Goal: Transaction & Acquisition: Book appointment/travel/reservation

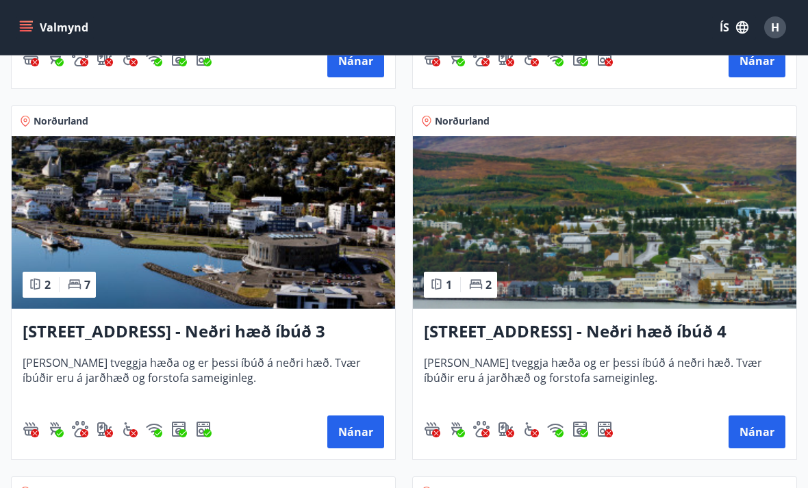
scroll to position [2054, 0]
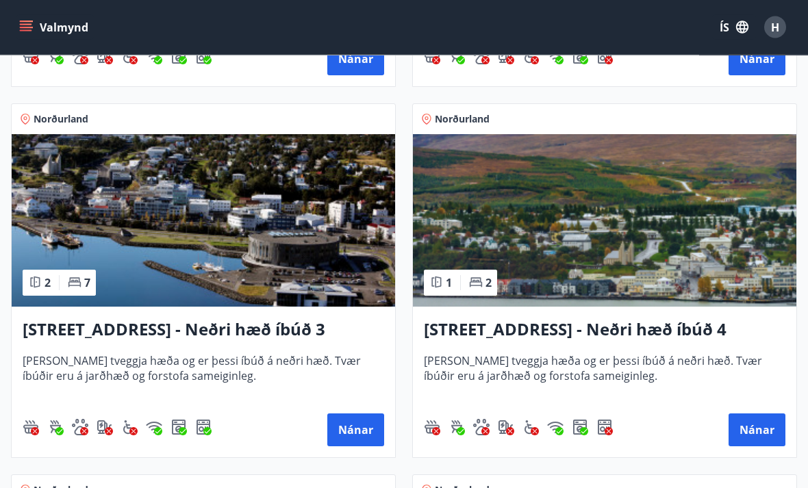
click at [594, 337] on h3 "[STREET_ADDRESS] - Neðri hæð íbúð 4" at bounding box center [604, 330] width 361 height 25
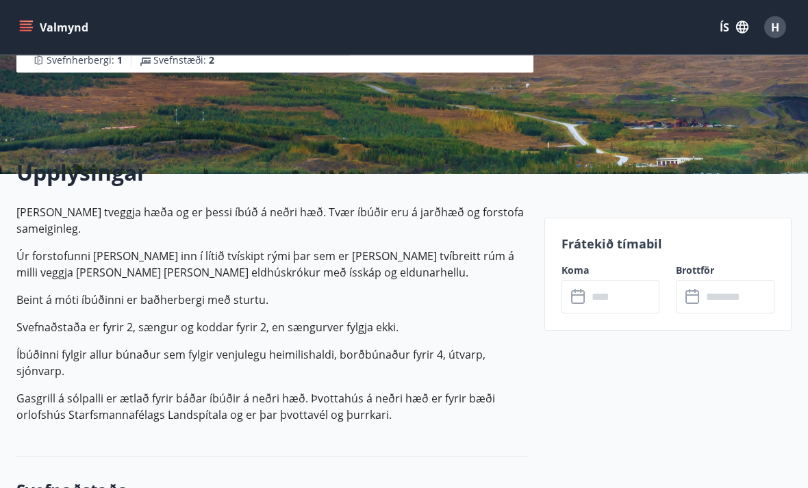
scroll to position [237, 0]
click at [595, 303] on input "text" at bounding box center [623, 297] width 73 height 34
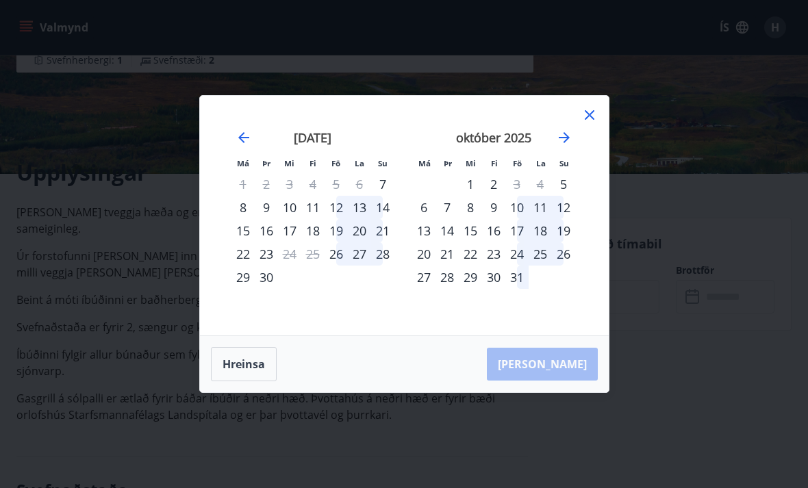
click at [383, 196] on div "7" at bounding box center [382, 183] width 23 height 23
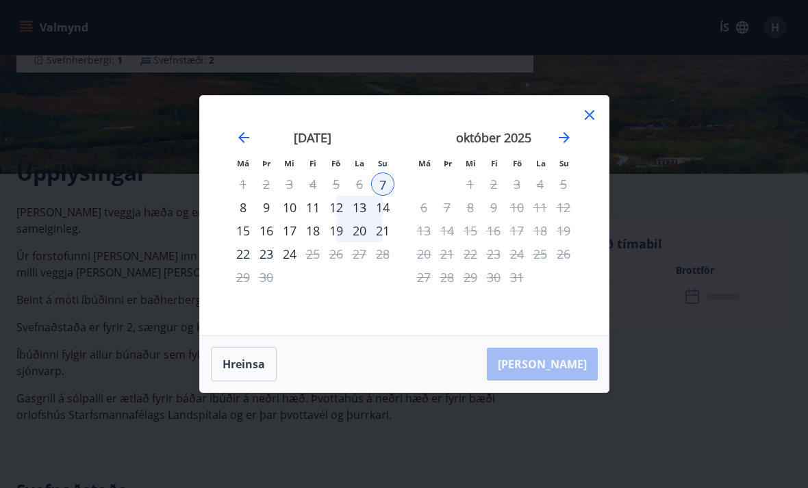
click at [246, 219] on div "8" at bounding box center [242, 207] width 23 height 23
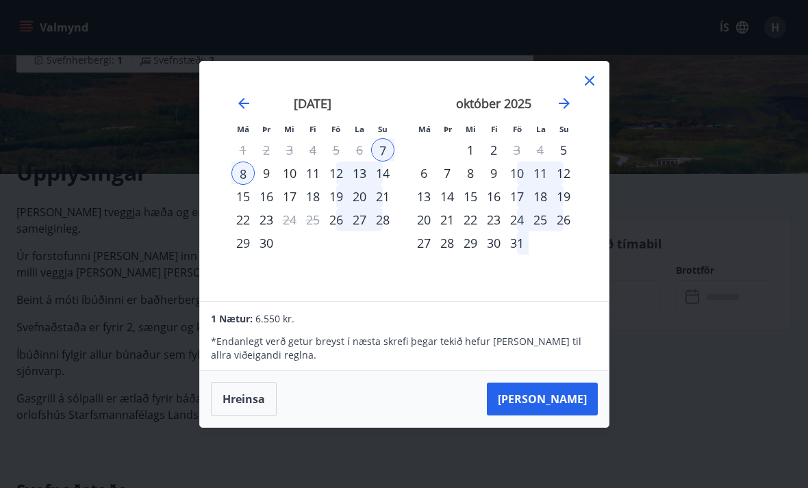
click at [576, 415] on button "[PERSON_NAME]" at bounding box center [542, 399] width 111 height 33
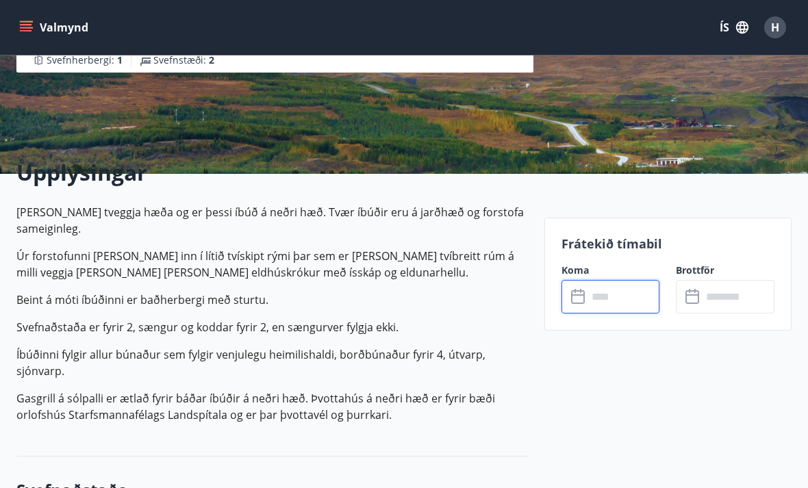
type input "******"
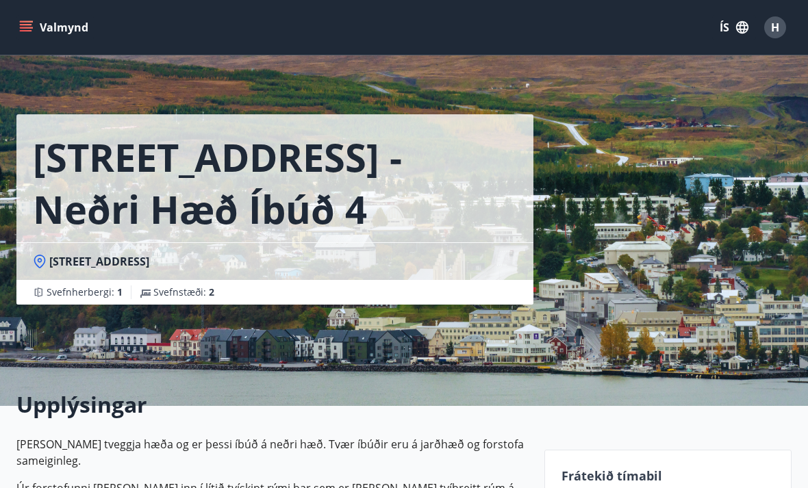
scroll to position [0, 0]
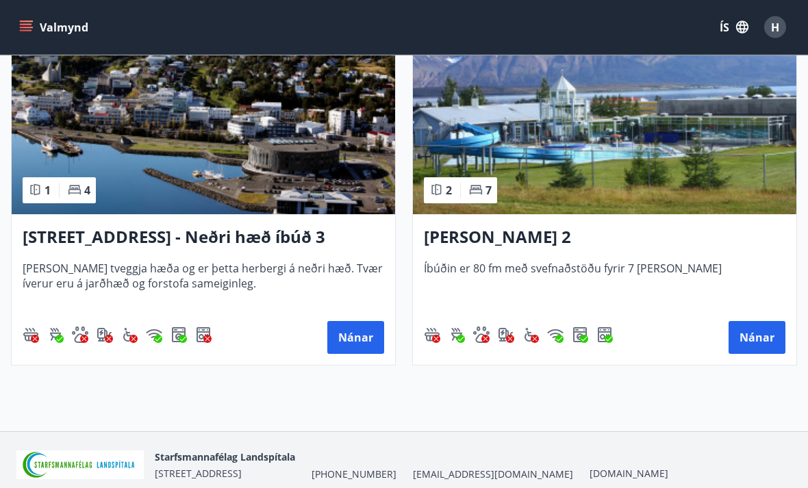
scroll to position [2903, 0]
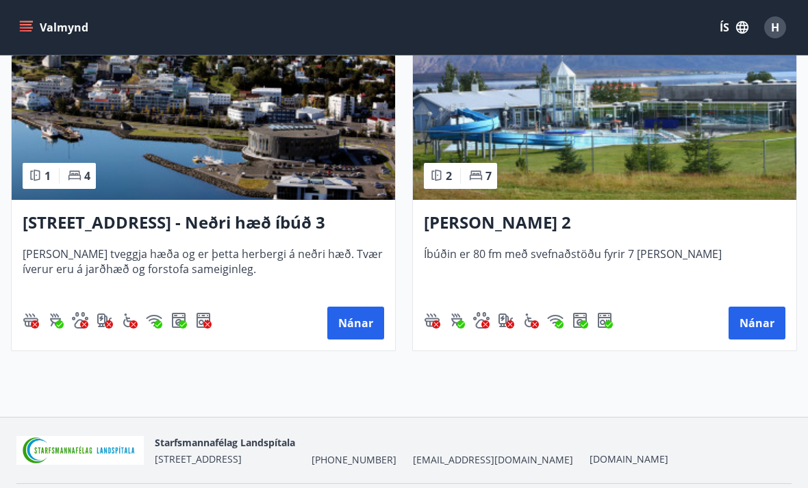
click at [354, 321] on button "Nánar" at bounding box center [355, 323] width 57 height 33
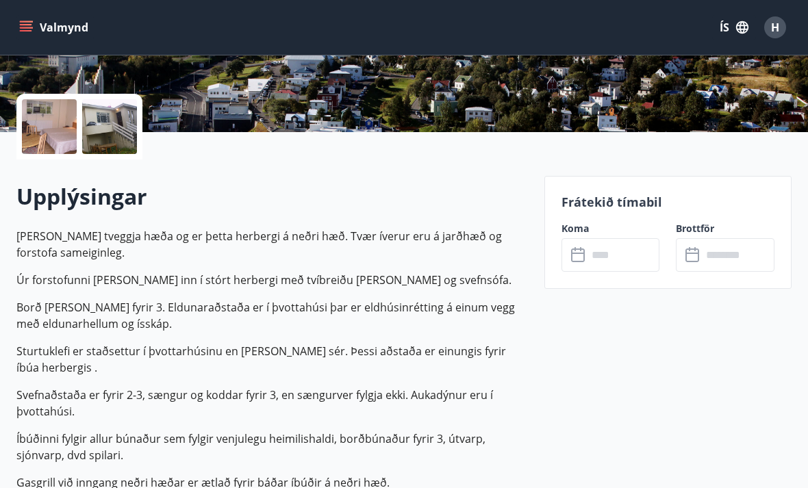
scroll to position [275, 0]
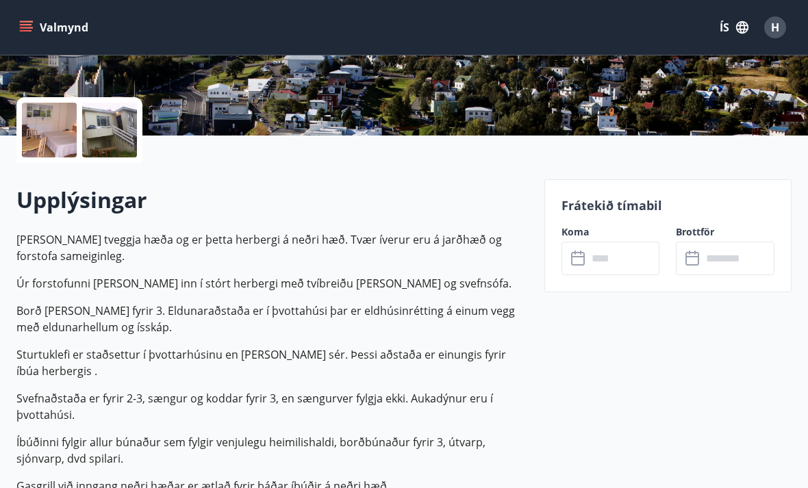
click at [588, 259] on input "text" at bounding box center [623, 259] width 73 height 34
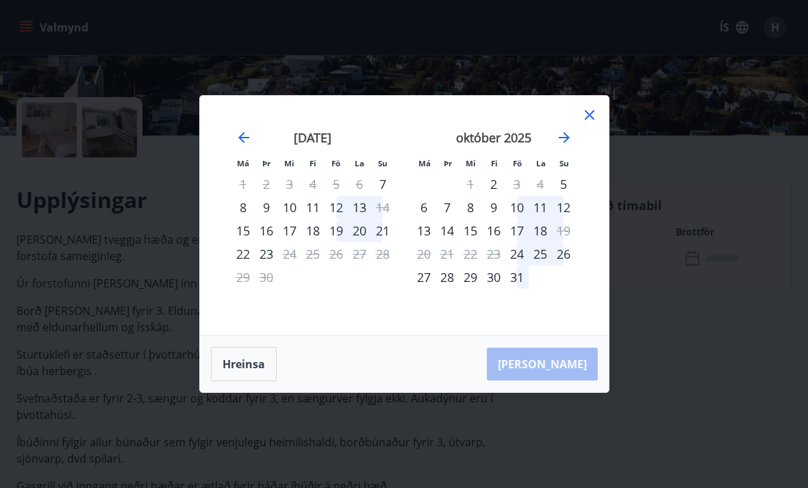
click at [389, 196] on div "7" at bounding box center [382, 183] width 23 height 23
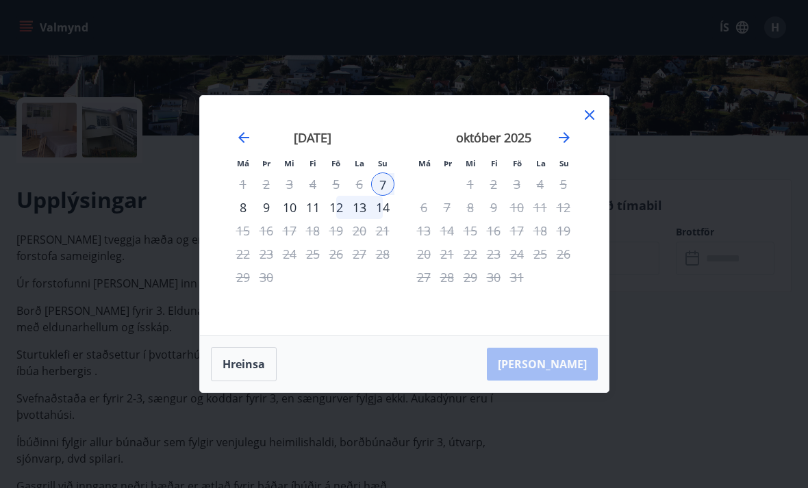
click at [248, 219] on div "8" at bounding box center [242, 207] width 23 height 23
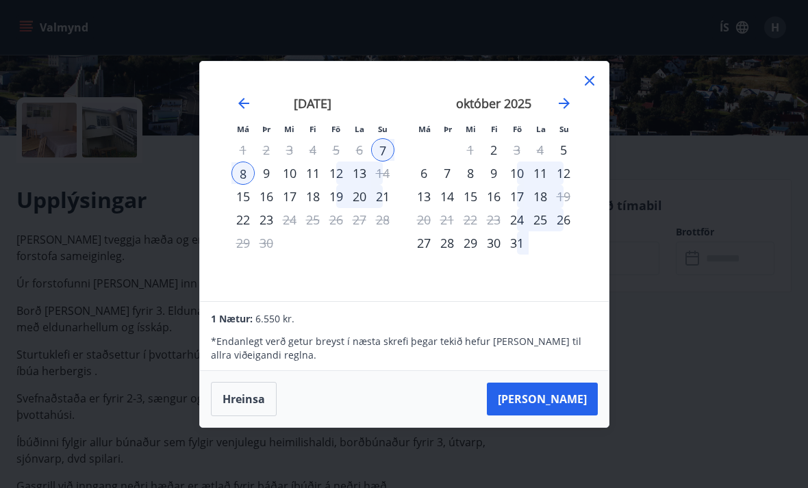
click at [587, 415] on button "[PERSON_NAME]" at bounding box center [542, 399] width 111 height 33
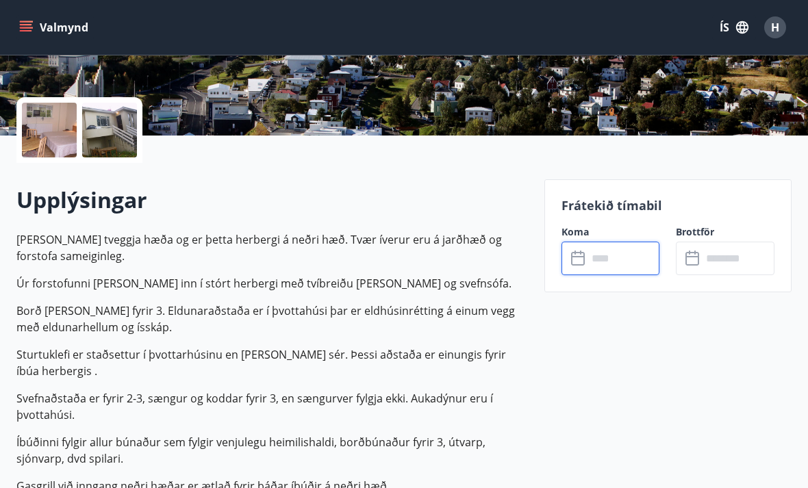
type input "******"
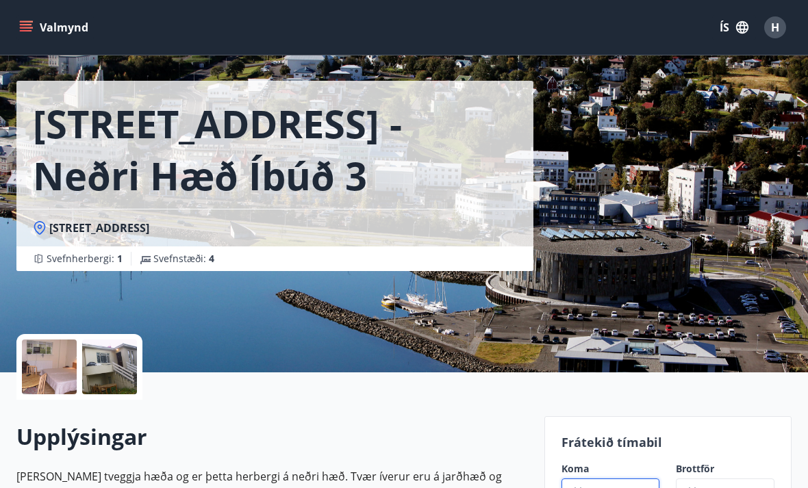
scroll to position [0, 0]
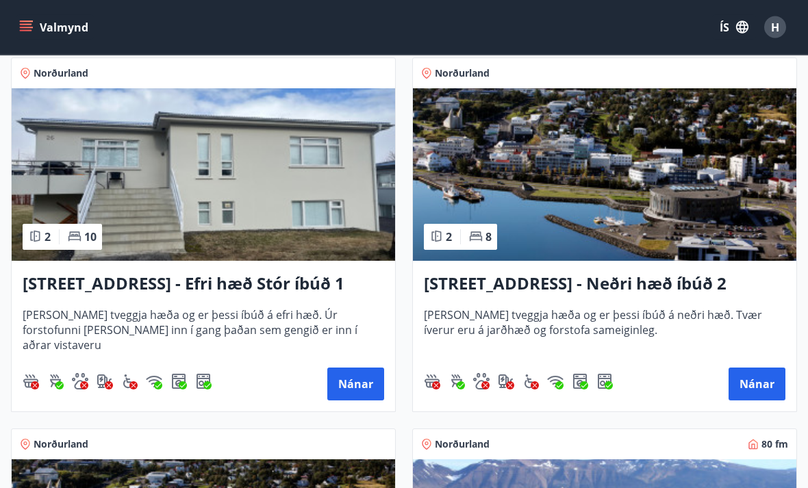
scroll to position [2472, 0]
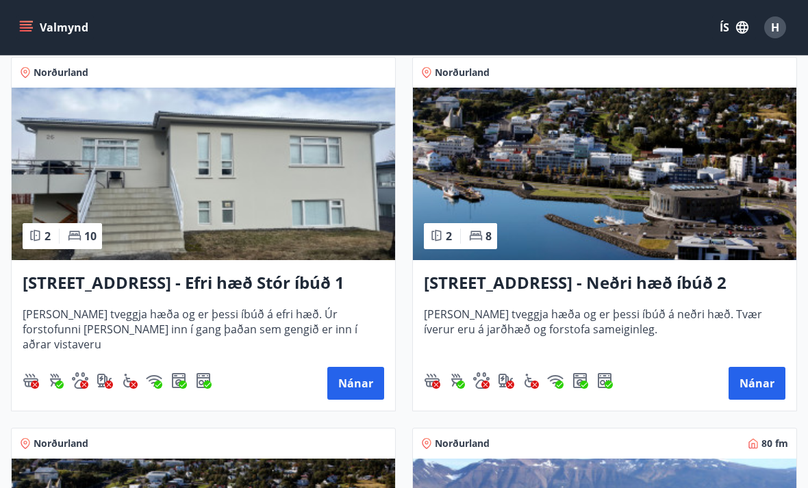
click at [363, 389] on button "Nánar" at bounding box center [355, 383] width 57 height 33
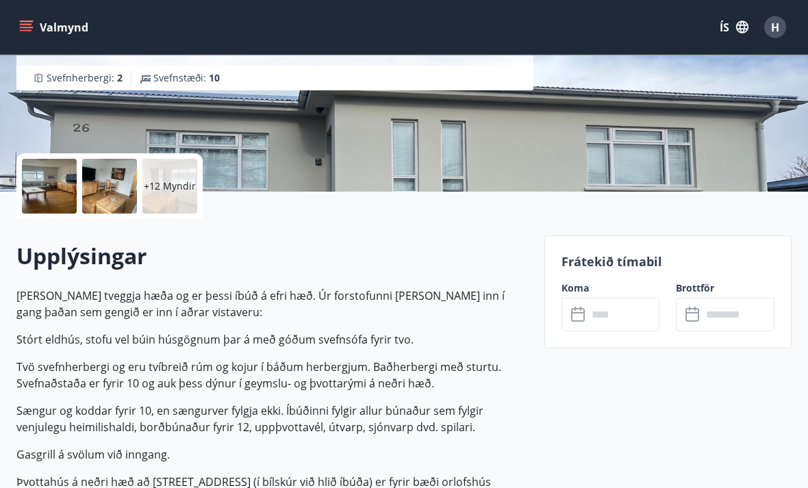
scroll to position [214, 0]
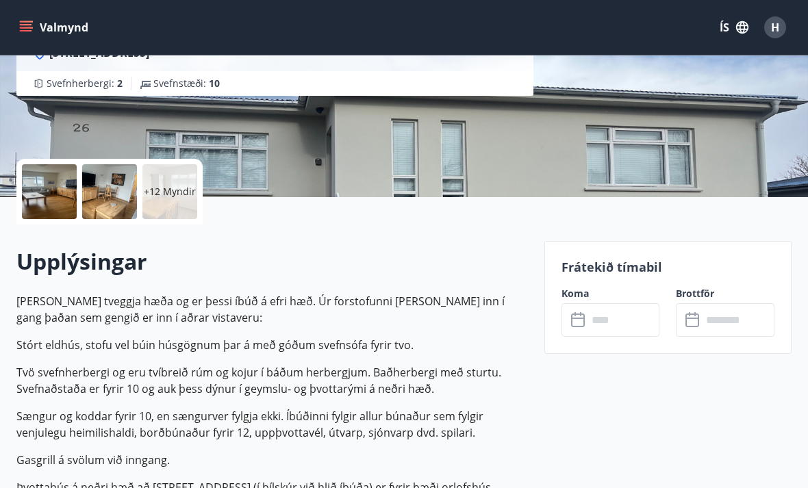
click at [578, 324] on icon at bounding box center [579, 320] width 16 height 16
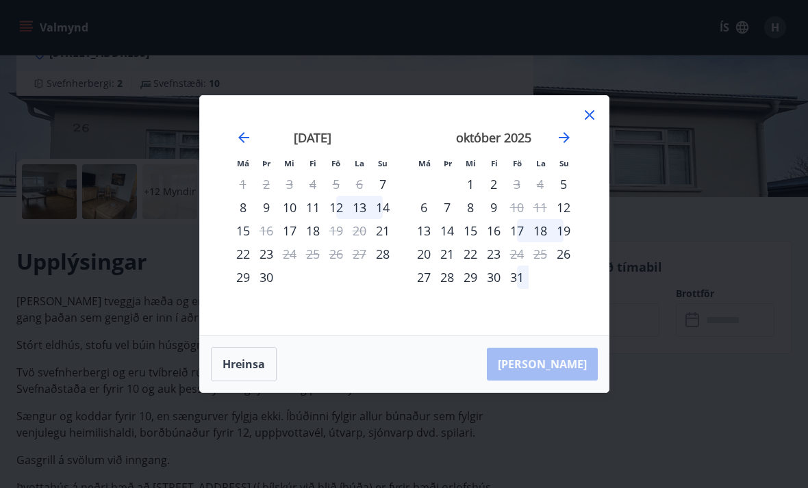
click at [382, 196] on div "7" at bounding box center [382, 183] width 23 height 23
click at [387, 196] on div "7" at bounding box center [382, 183] width 23 height 23
click at [389, 196] on div "7" at bounding box center [382, 183] width 23 height 23
click at [268, 219] on div "9" at bounding box center [266, 207] width 23 height 23
click at [583, 123] on icon at bounding box center [589, 115] width 16 height 16
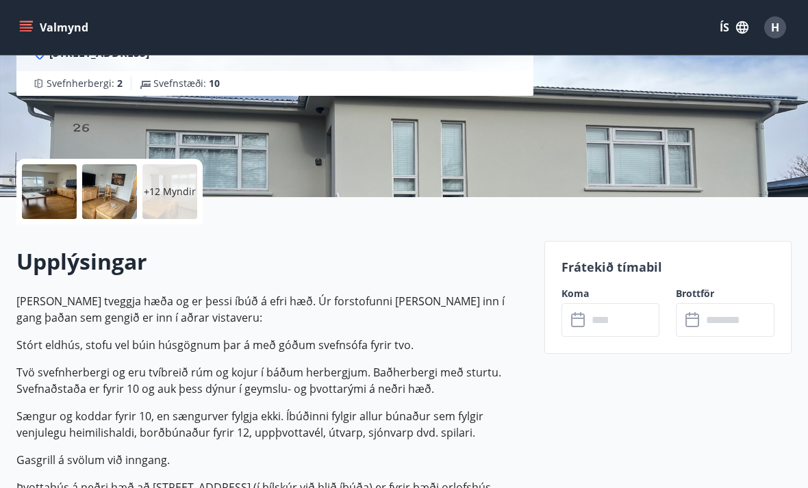
click at [582, 320] on icon at bounding box center [579, 320] width 16 height 16
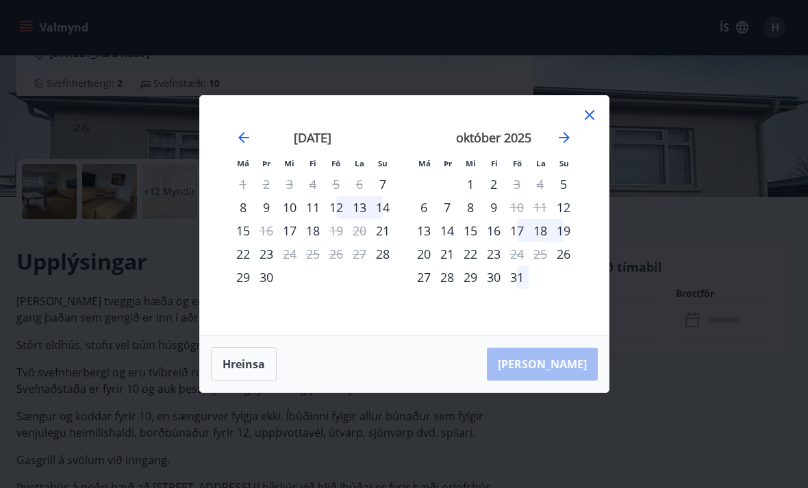
click at [594, 123] on icon at bounding box center [589, 115] width 16 height 16
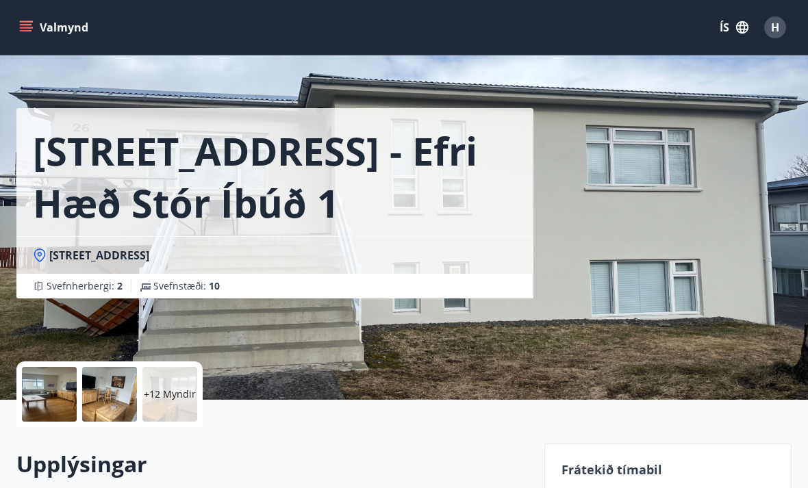
scroll to position [13, 0]
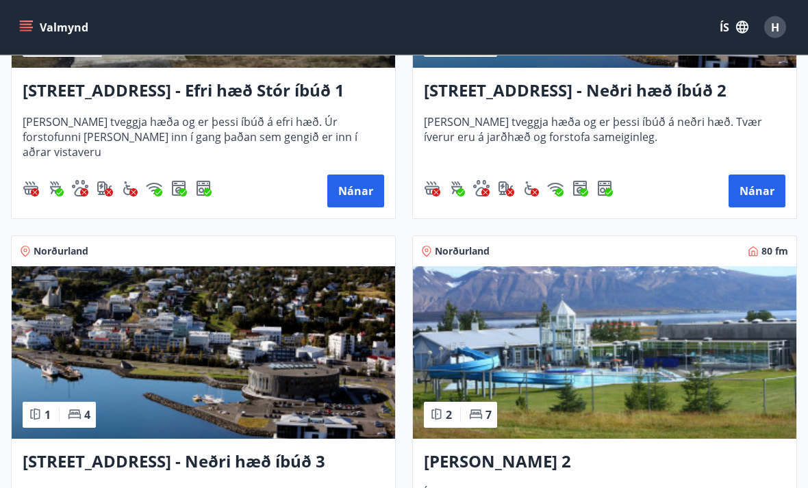
scroll to position [2903, 0]
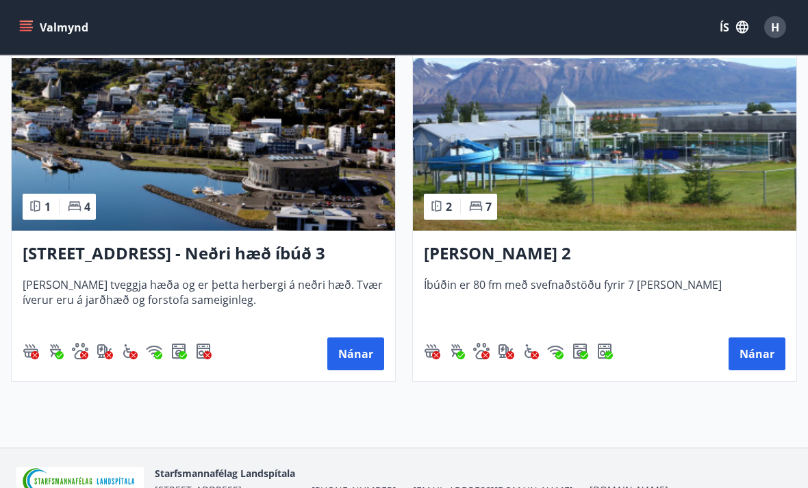
click at [359, 357] on button "Nánar" at bounding box center [355, 354] width 57 height 33
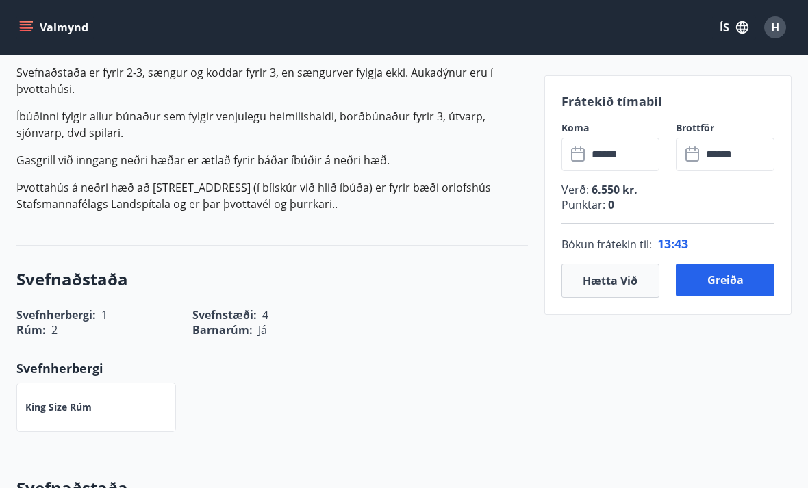
scroll to position [609, 0]
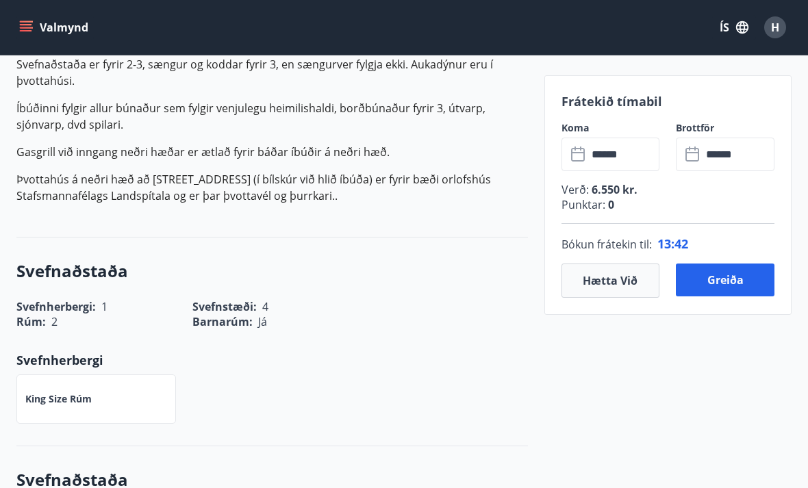
click at [613, 283] on button "Hætta við" at bounding box center [610, 281] width 99 height 34
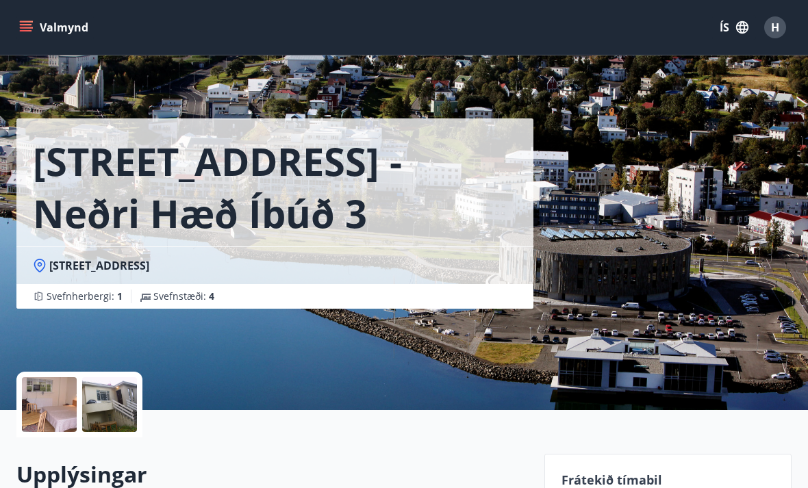
scroll to position [0, 0]
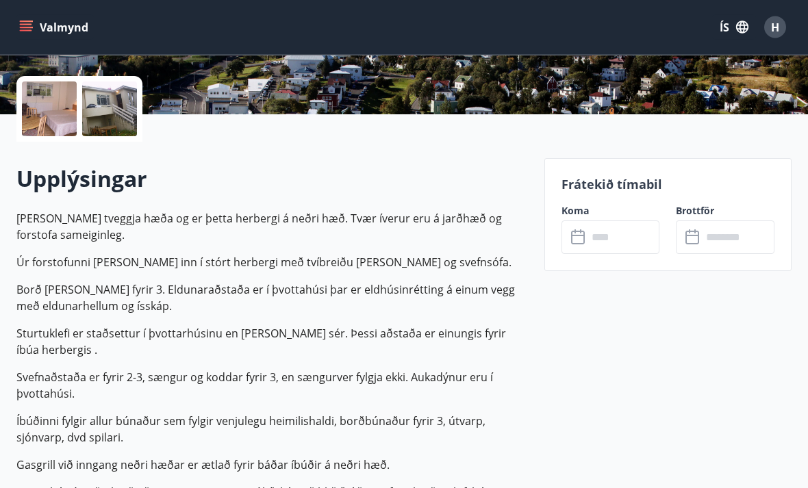
click at [592, 240] on input "text" at bounding box center [623, 238] width 73 height 34
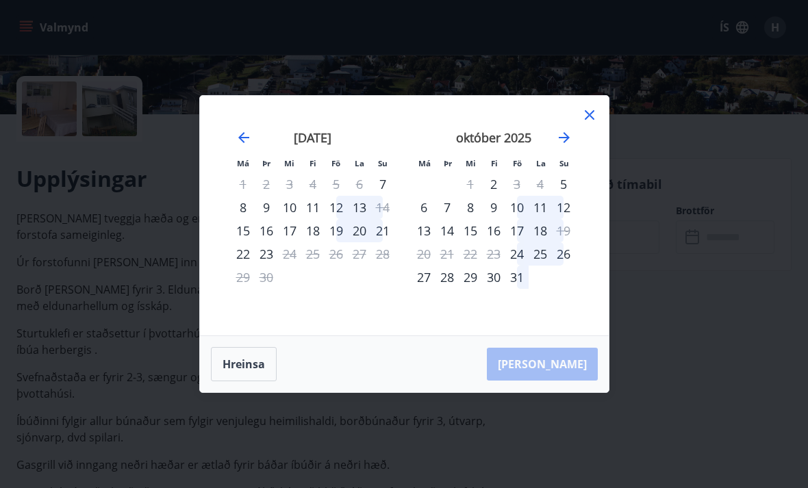
click at [383, 196] on div "7" at bounding box center [382, 183] width 23 height 23
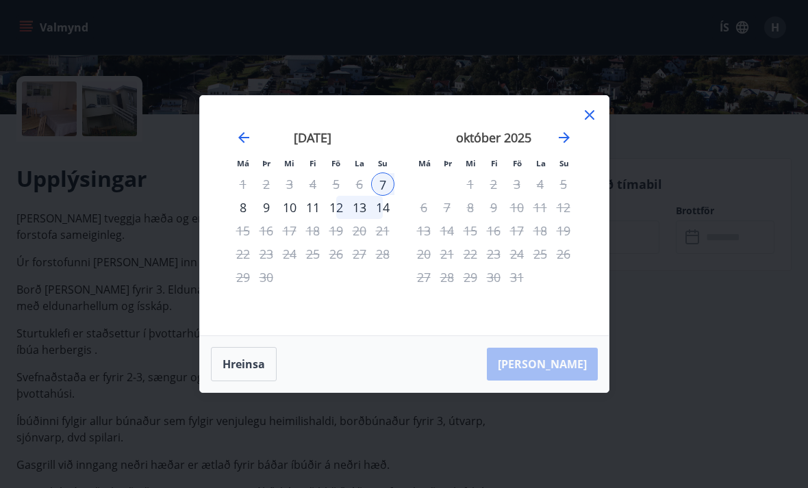
click at [262, 219] on div "9" at bounding box center [266, 207] width 23 height 23
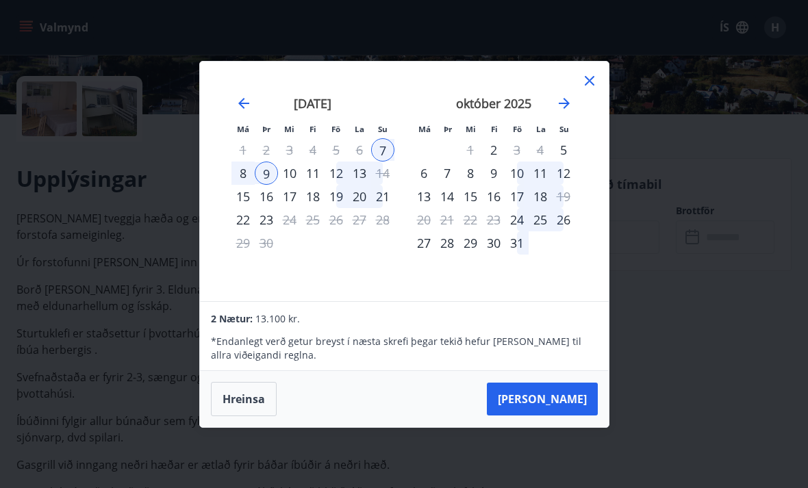
click at [595, 89] on icon at bounding box center [589, 81] width 16 height 16
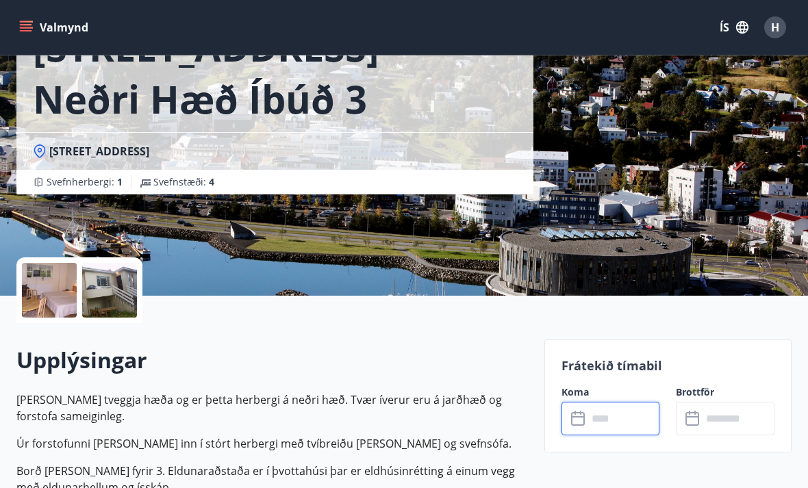
scroll to position [0, 0]
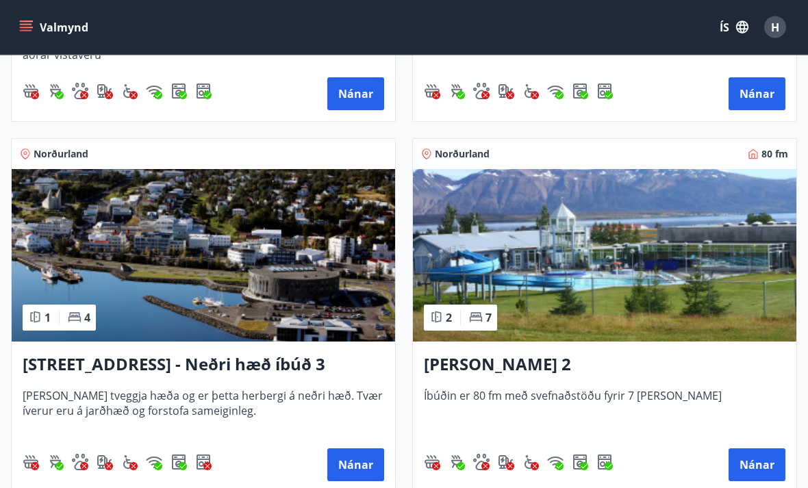
scroll to position [2762, 0]
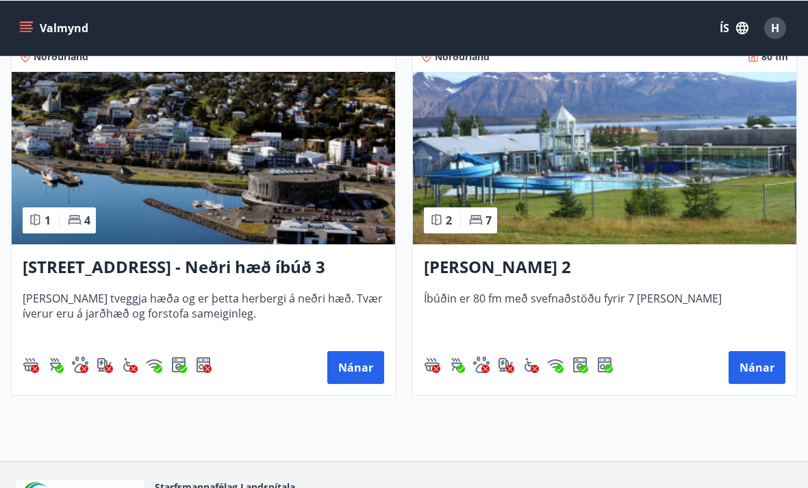
click at [347, 378] on button "Nánar" at bounding box center [355, 366] width 57 height 33
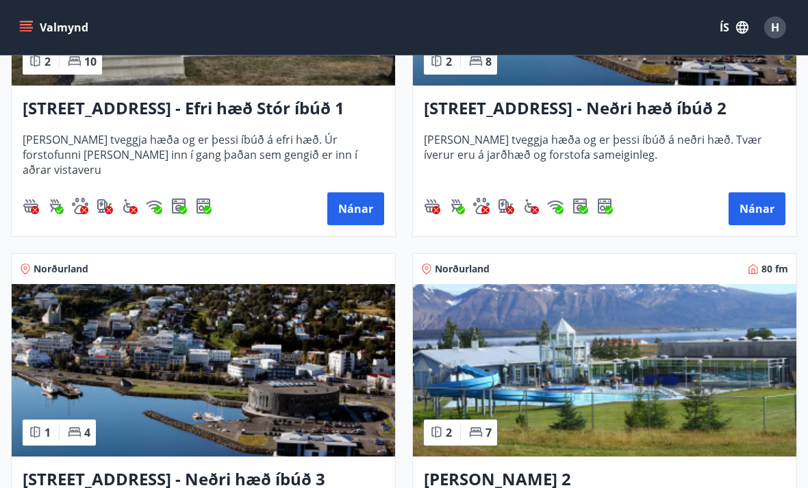
scroll to position [2643, 0]
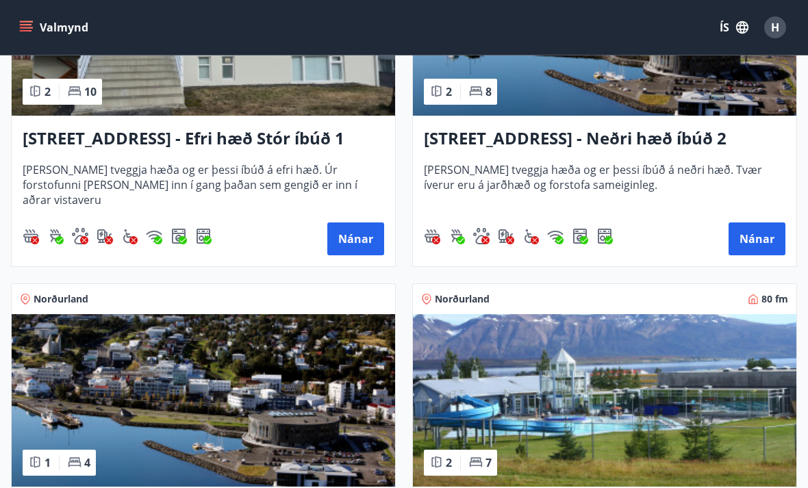
click at [758, 242] on button "Nánar" at bounding box center [756, 238] width 57 height 33
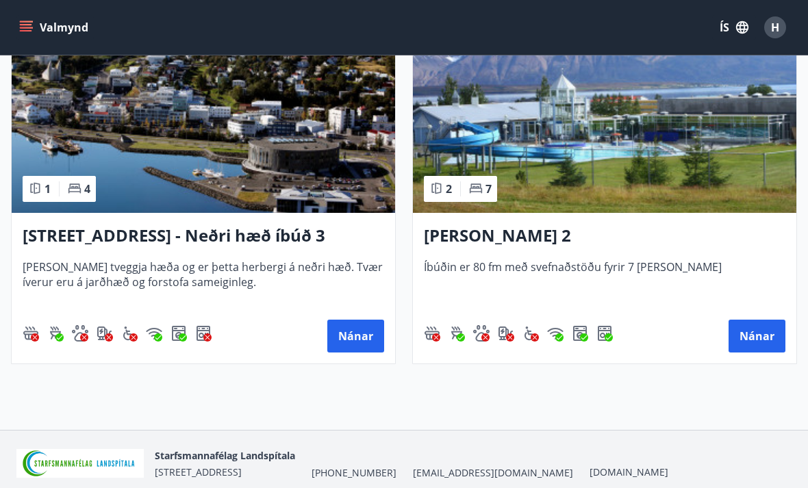
scroll to position [2903, 0]
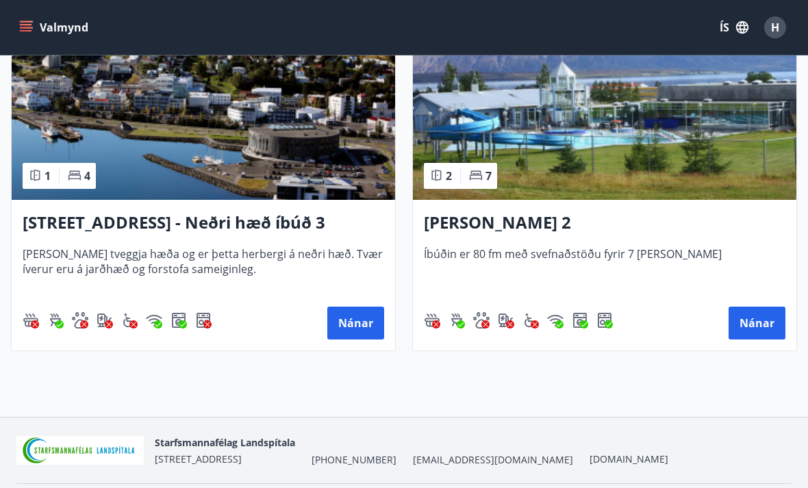
click at [359, 328] on button "Nánar" at bounding box center [355, 323] width 57 height 33
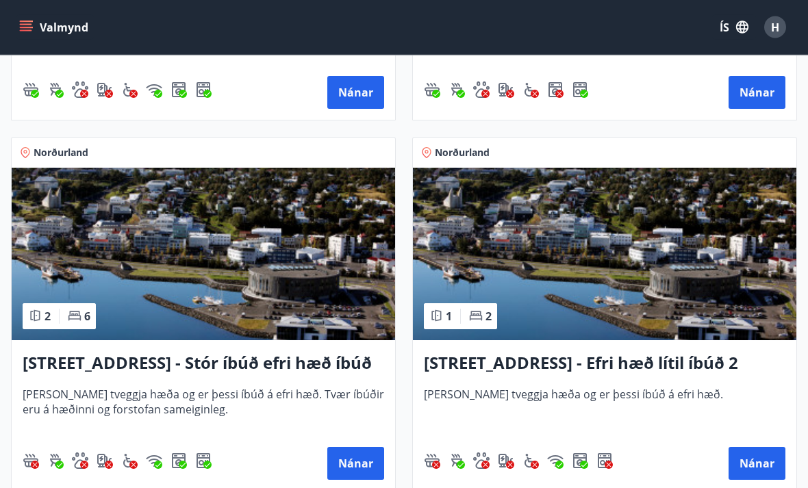
scroll to position [1654, 0]
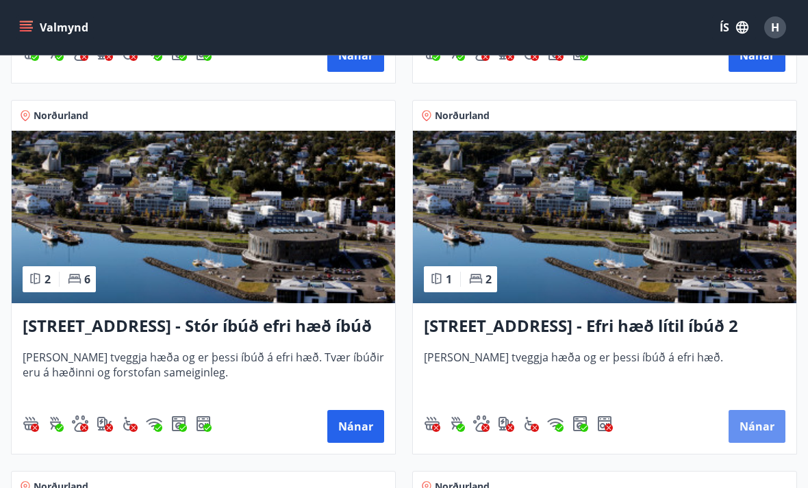
click at [766, 435] on button "Nánar" at bounding box center [756, 426] width 57 height 33
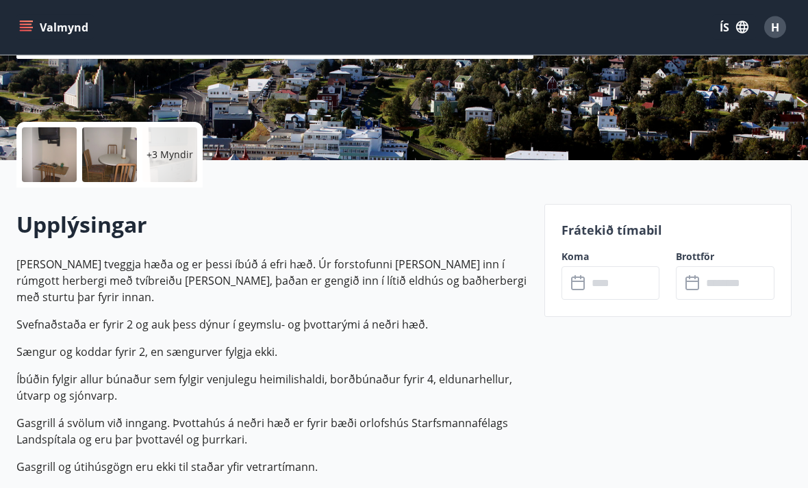
scroll to position [247, 0]
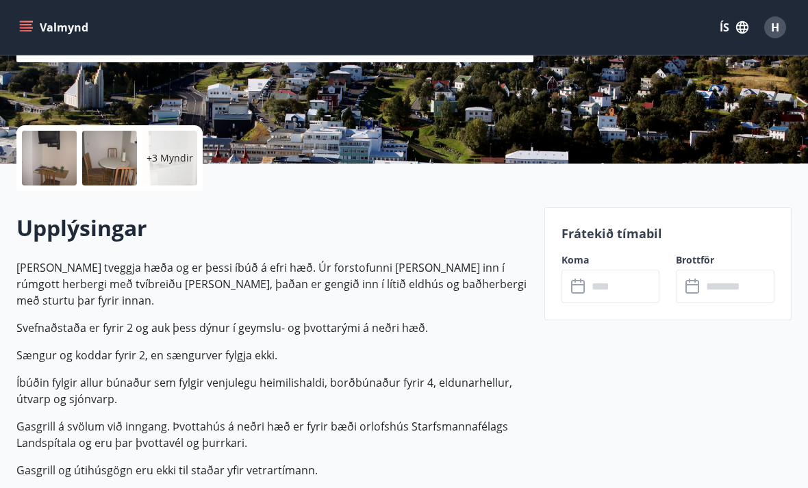
click at [595, 290] on input "text" at bounding box center [623, 287] width 73 height 34
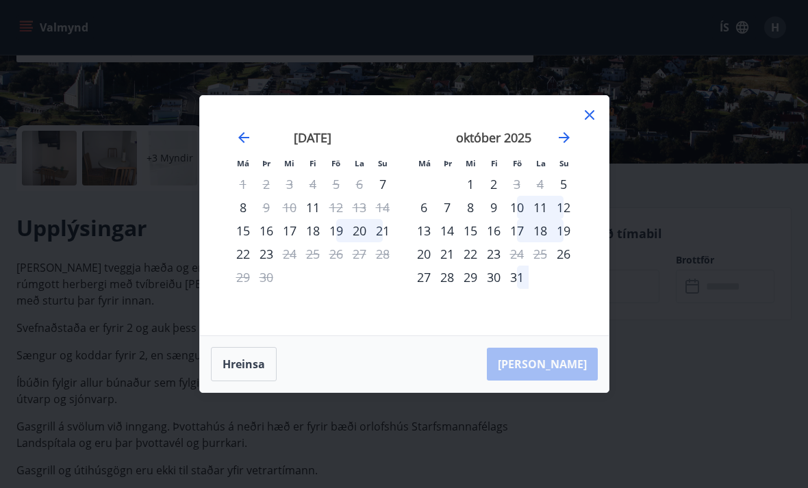
click at [389, 182] on div "7" at bounding box center [382, 183] width 23 height 23
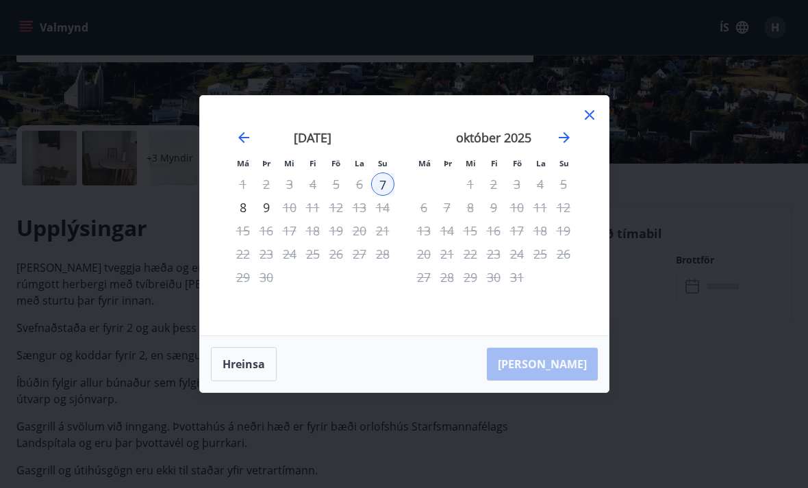
click at [268, 214] on div "9" at bounding box center [266, 207] width 23 height 23
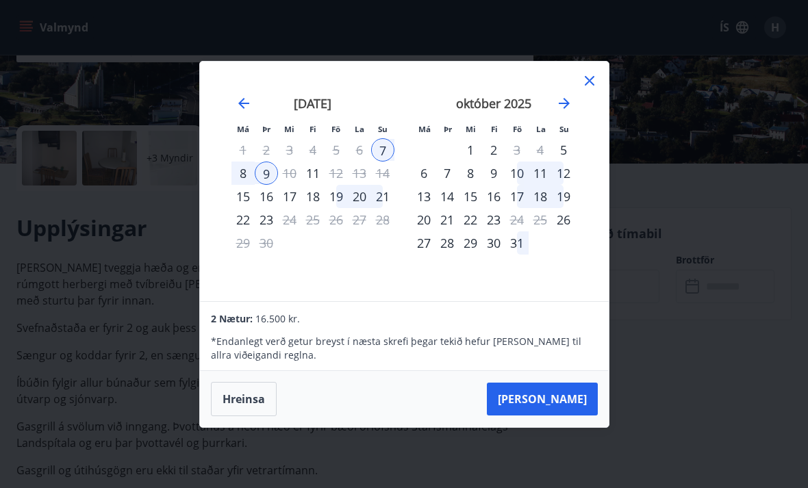
click at [564, 407] on button "[PERSON_NAME]" at bounding box center [542, 399] width 111 height 33
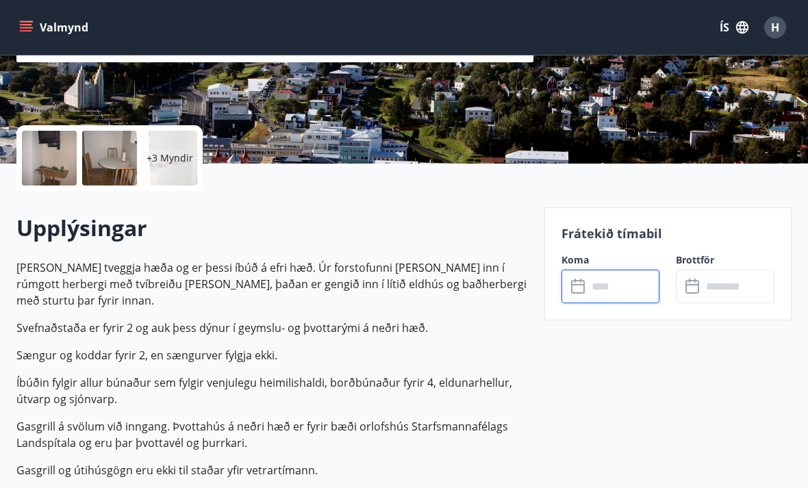
type input "******"
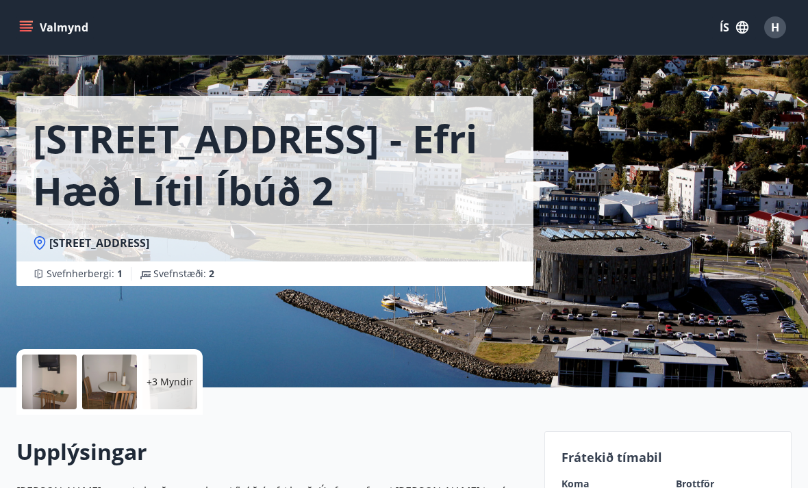
scroll to position [21, 0]
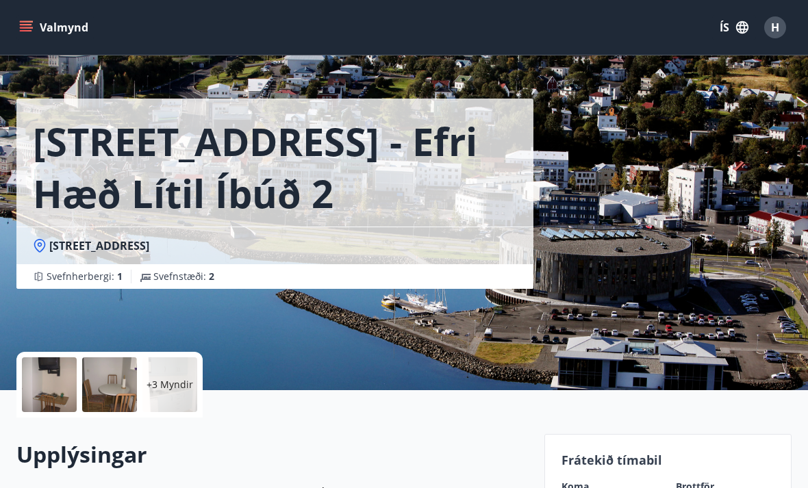
scroll to position [44, 0]
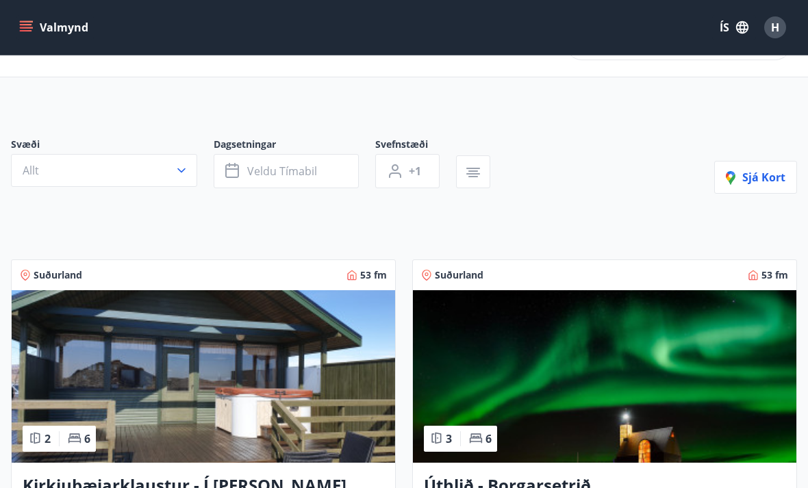
click at [175, 179] on button "Allt" at bounding box center [104, 170] width 186 height 33
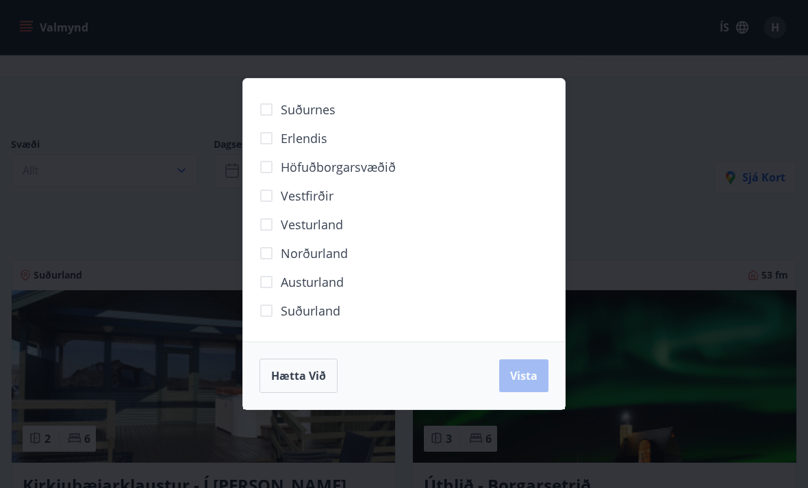
click at [678, 110] on div "Suðurnes Erlendis Höfuðborgarsvæðið [GEOGRAPHIC_DATA] [GEOGRAPHIC_DATA] [GEOGRA…" at bounding box center [404, 244] width 808 height 488
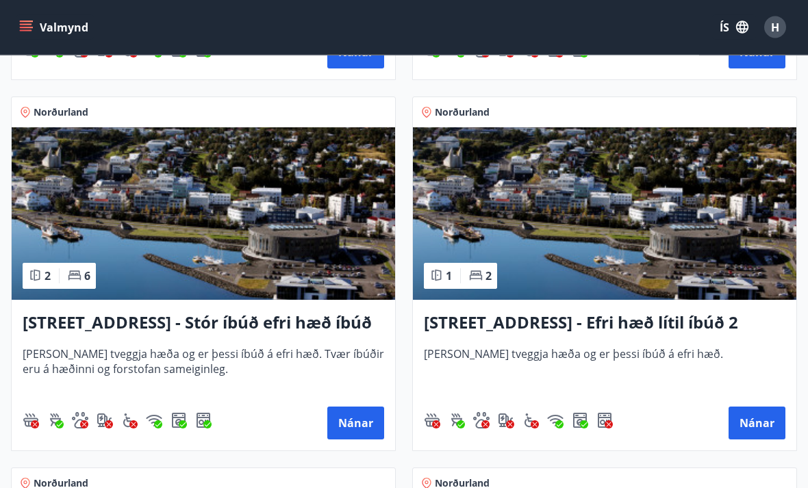
scroll to position [1691, 0]
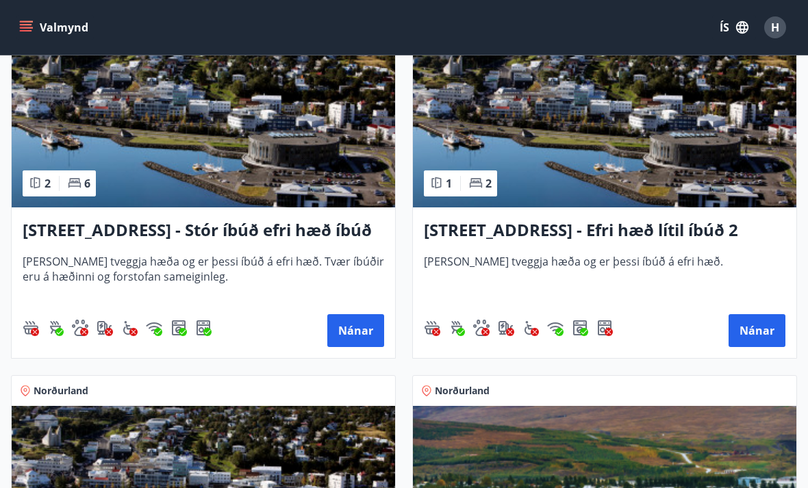
click at [356, 331] on button "Nánar" at bounding box center [355, 330] width 57 height 33
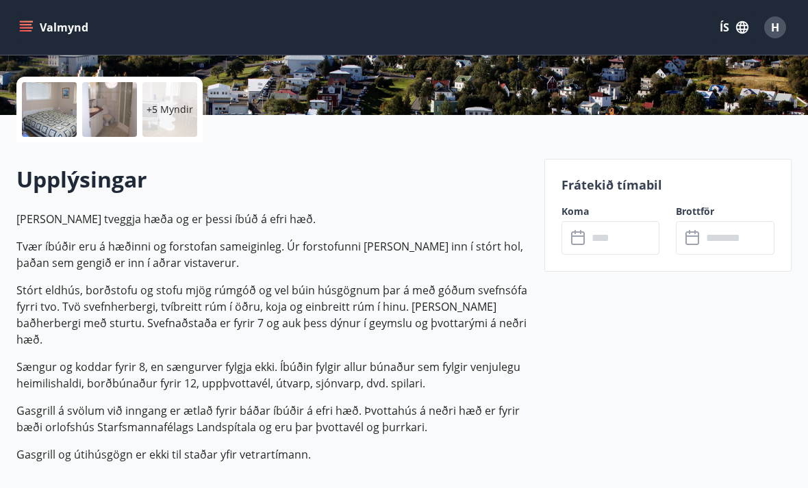
scroll to position [298, 0]
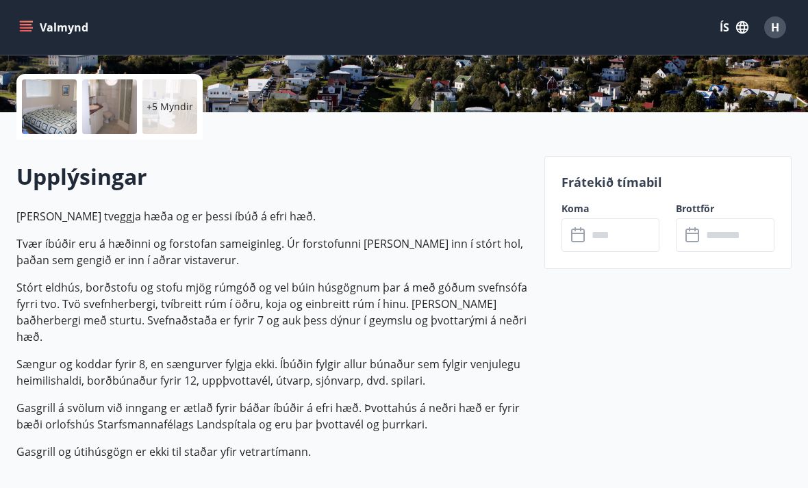
click at [596, 236] on input "text" at bounding box center [623, 235] width 73 height 34
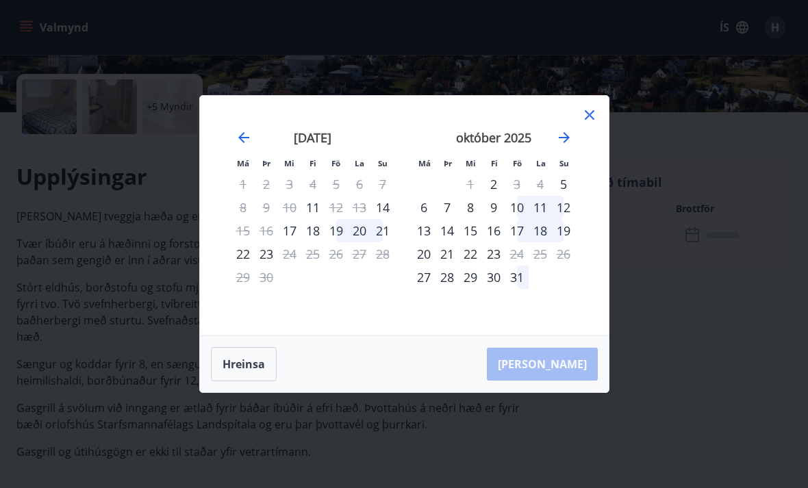
click at [290, 242] on div "17" at bounding box center [289, 230] width 23 height 23
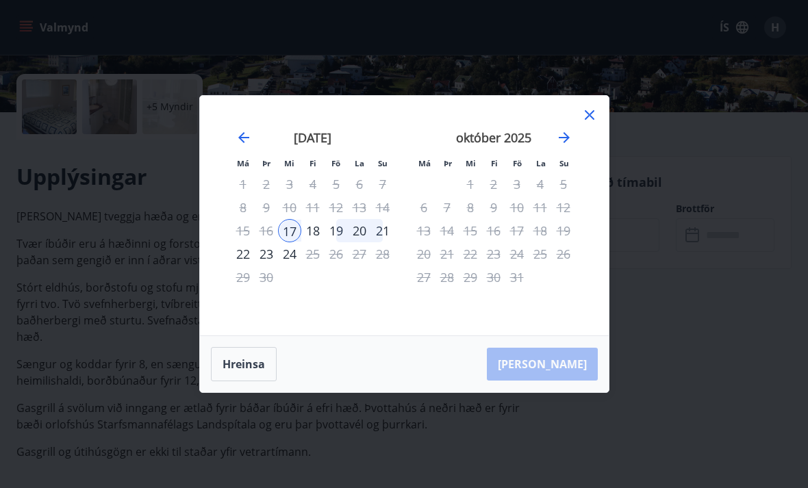
click at [318, 242] on div "18" at bounding box center [312, 230] width 23 height 23
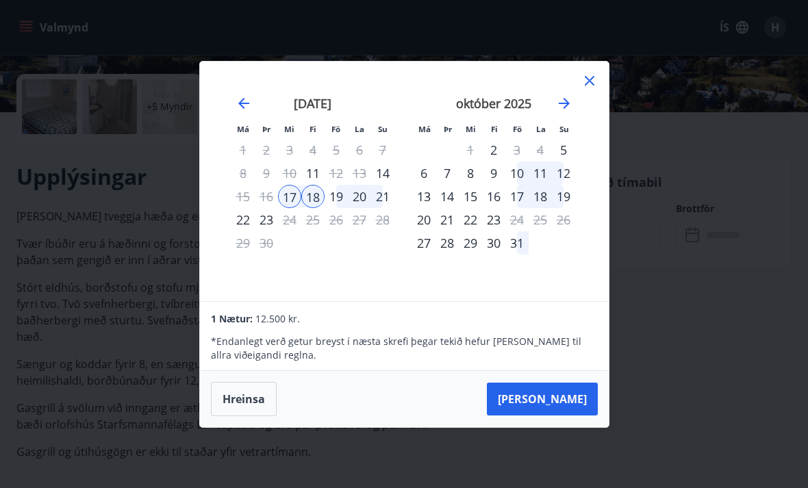
click at [585, 89] on icon at bounding box center [589, 81] width 16 height 16
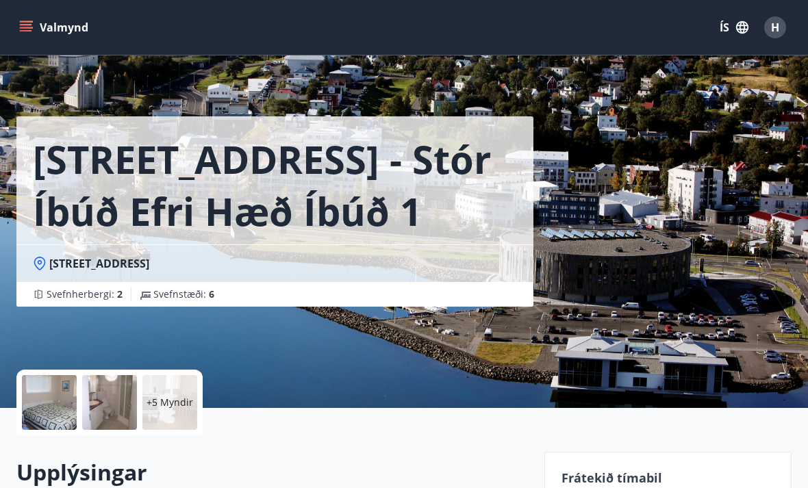
scroll to position [0, 0]
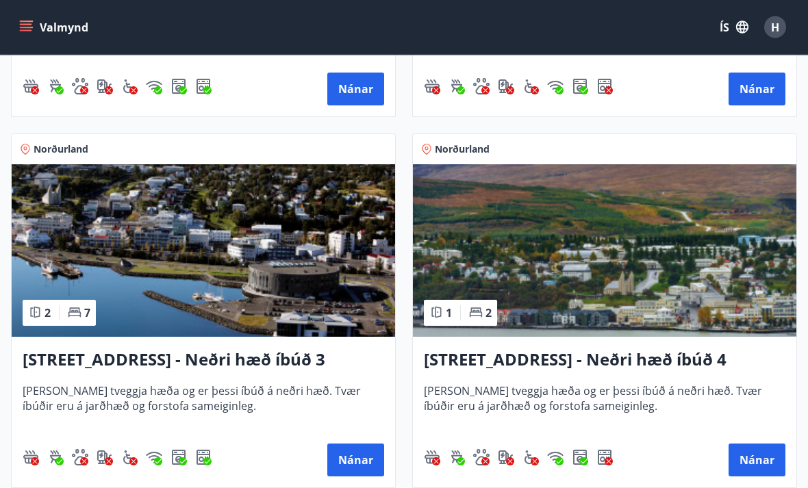
scroll to position [2025, 0]
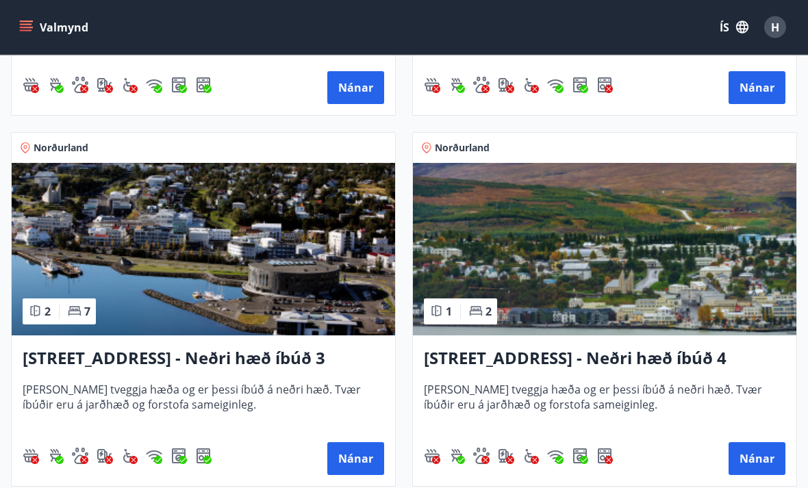
click at [357, 457] on button "Nánar" at bounding box center [355, 459] width 57 height 33
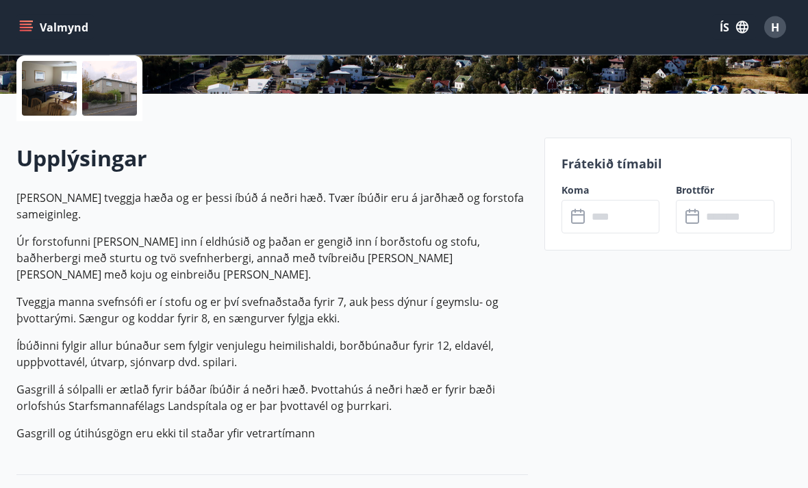
scroll to position [318, 0]
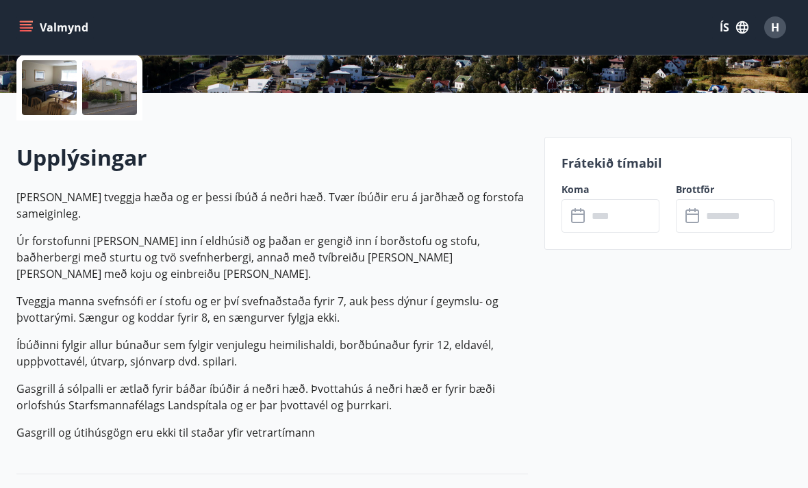
click at [580, 221] on icon at bounding box center [579, 216] width 16 height 16
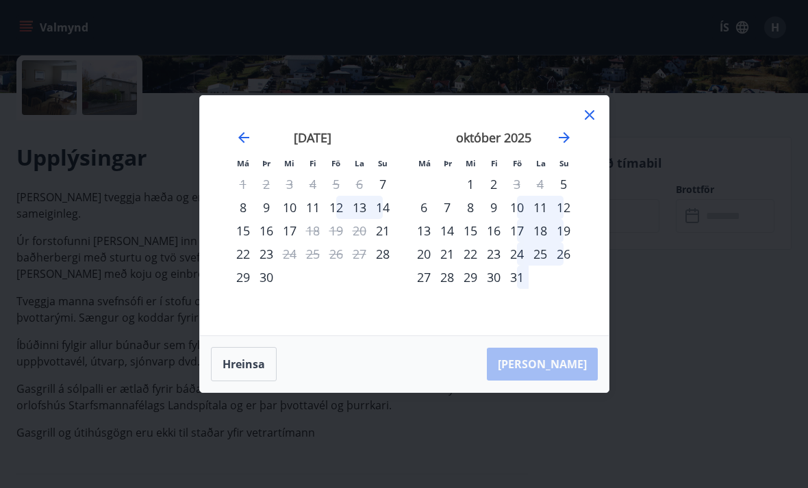
click at [380, 196] on div "7" at bounding box center [382, 183] width 23 height 23
click at [387, 196] on div "7" at bounding box center [382, 183] width 23 height 23
click at [390, 196] on div "7" at bounding box center [382, 183] width 23 height 23
click at [381, 196] on div "7" at bounding box center [382, 183] width 23 height 23
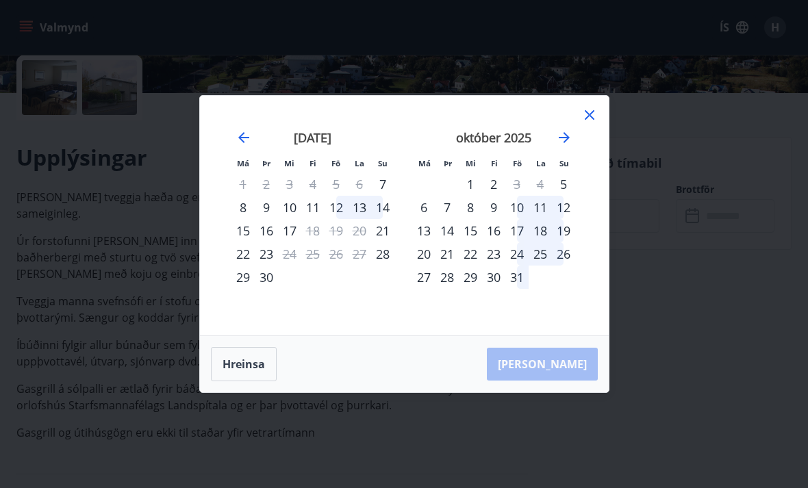
click at [390, 196] on div "7" at bounding box center [382, 183] width 23 height 23
click at [387, 196] on div "7" at bounding box center [382, 183] width 23 height 23
click at [594, 123] on icon at bounding box center [589, 115] width 16 height 16
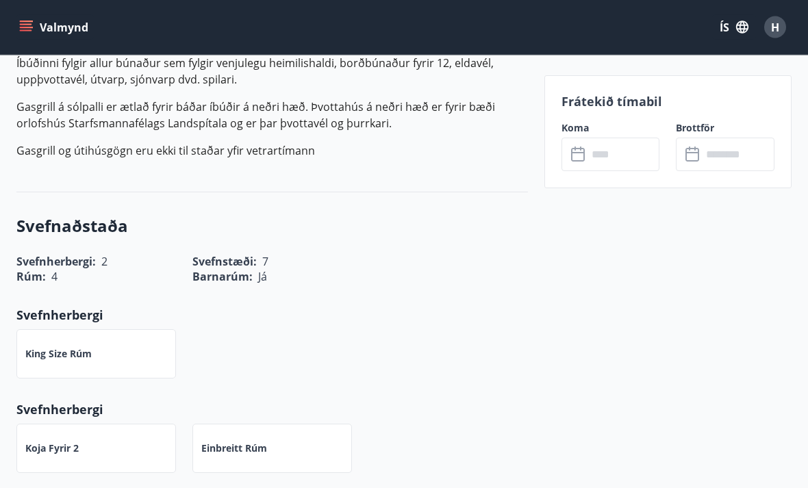
scroll to position [600, 0]
click at [614, 156] on input "text" at bounding box center [623, 155] width 73 height 34
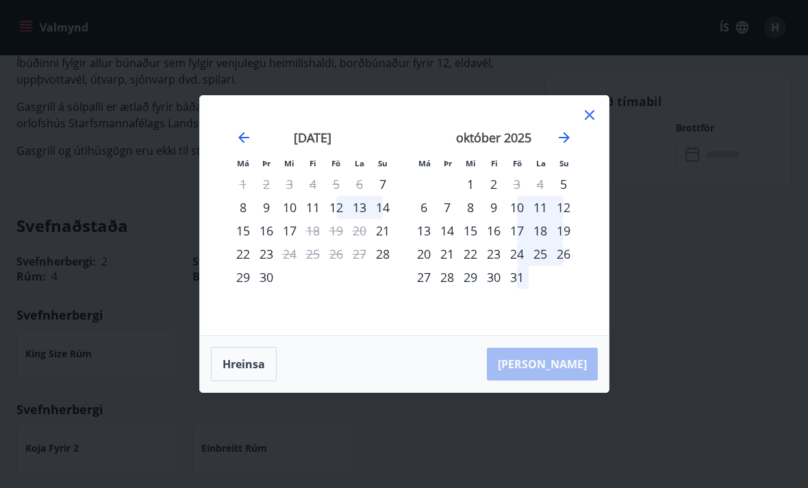
click at [244, 237] on div "15" at bounding box center [242, 230] width 23 height 23
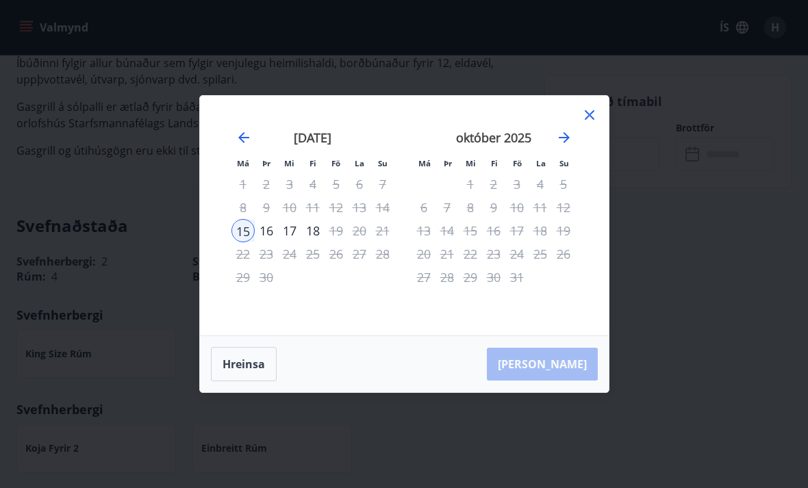
click at [270, 232] on div "16" at bounding box center [266, 230] width 23 height 23
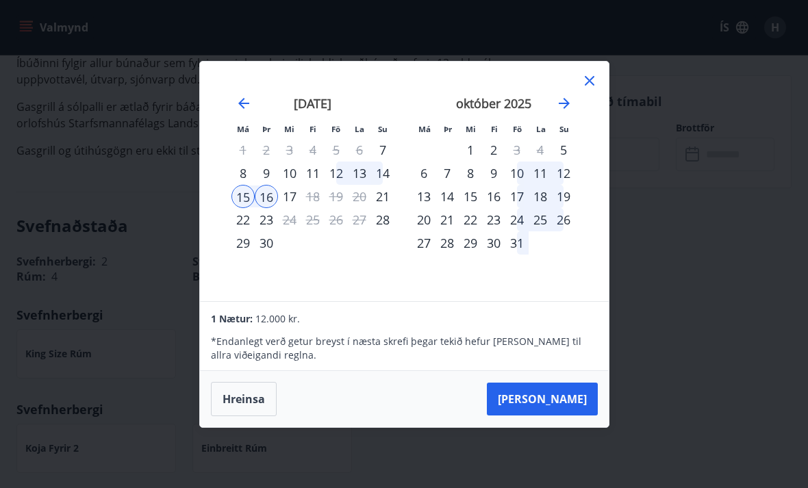
click at [584, 81] on icon at bounding box center [589, 81] width 16 height 16
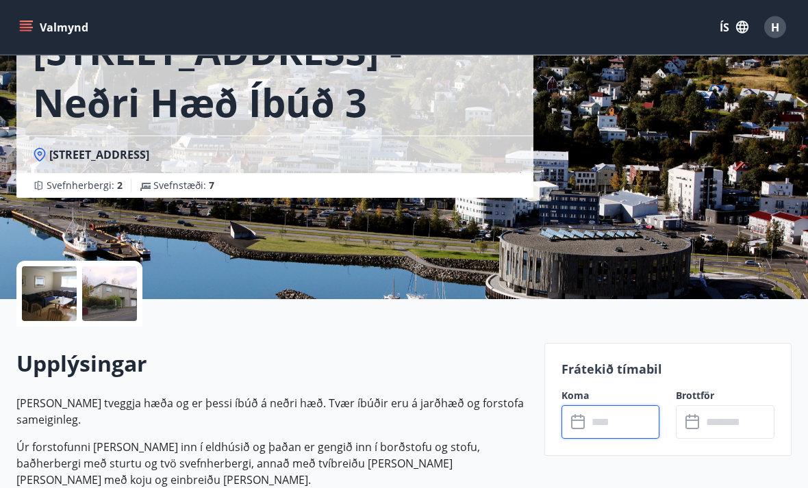
scroll to position [0, 0]
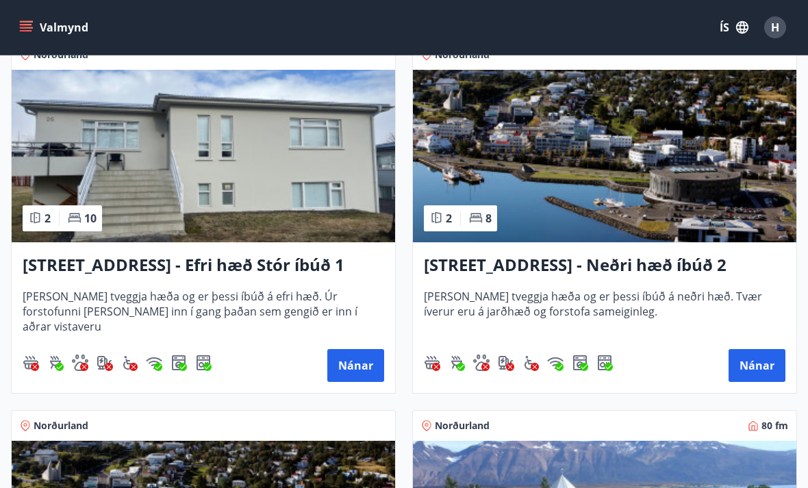
scroll to position [2489, 0]
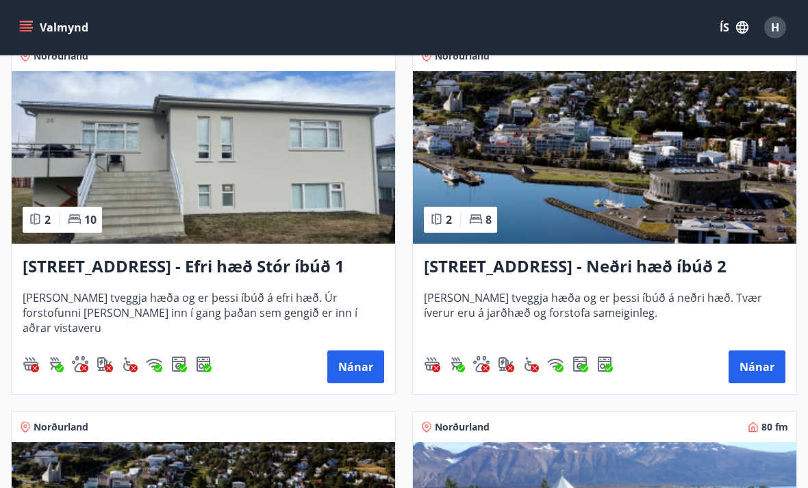
click at [359, 369] on button "Nánar" at bounding box center [355, 366] width 57 height 33
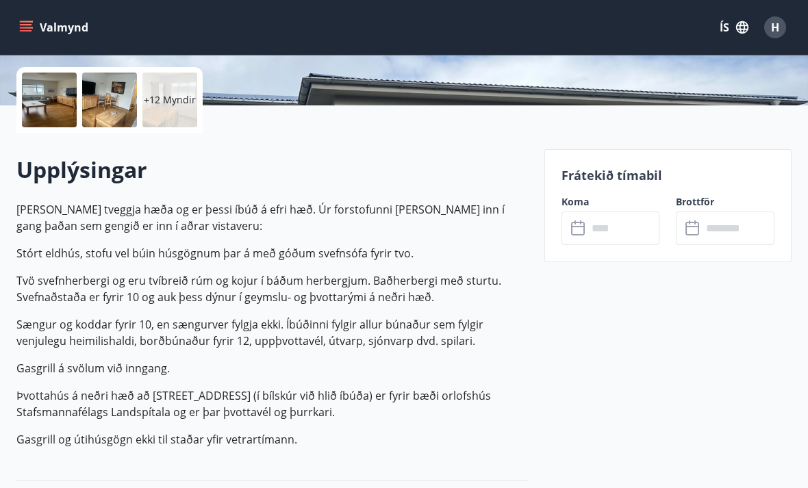
scroll to position [305, 0]
click at [580, 234] on icon at bounding box center [578, 229] width 14 height 14
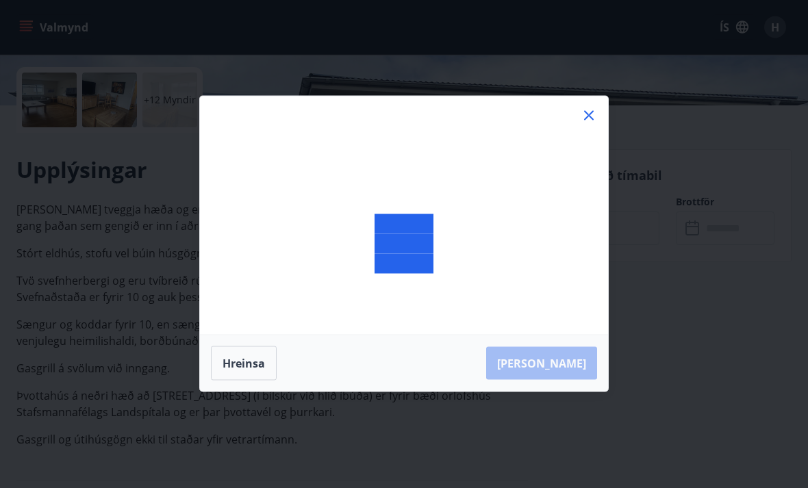
scroll to position [305, 0]
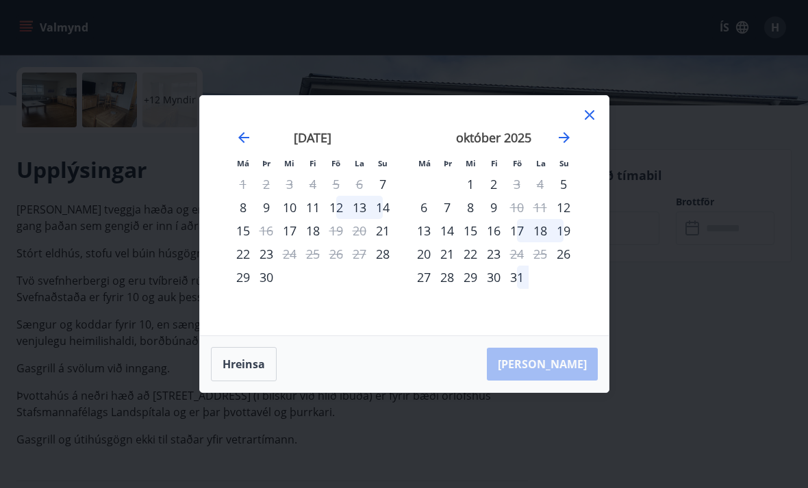
click at [382, 196] on div "7" at bounding box center [382, 183] width 23 height 23
click at [601, 131] on div "Má Þr Mi Fi Fö La Su Má Þr Mi Fi Fö La Su [DATE] 1 2 3 4 5 6 7 8 9 10 11 12 13 …" at bounding box center [404, 216] width 409 height 240
click at [234, 219] on div "8" at bounding box center [242, 207] width 23 height 23
click at [267, 219] on div "9" at bounding box center [266, 207] width 23 height 23
click at [293, 219] on div "10" at bounding box center [289, 207] width 23 height 23
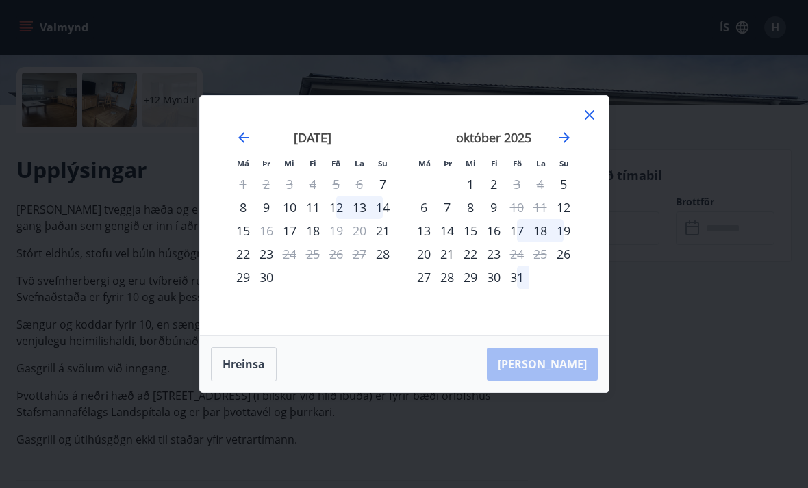
click at [316, 219] on div "11" at bounding box center [312, 207] width 23 height 23
click at [291, 242] on div "17" at bounding box center [289, 230] width 23 height 23
click at [295, 242] on div "17" at bounding box center [289, 230] width 23 height 23
click at [385, 219] on div "14" at bounding box center [382, 207] width 23 height 23
click at [293, 242] on div "17" at bounding box center [289, 230] width 23 height 23
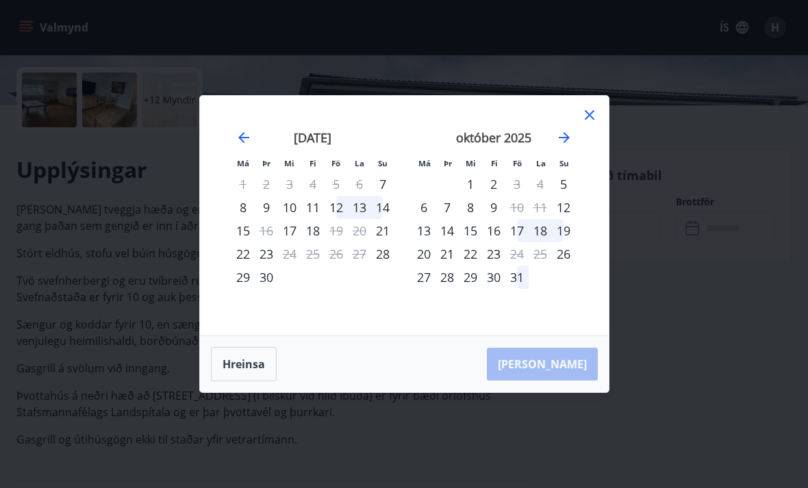
click at [244, 266] on div "22" at bounding box center [242, 253] width 23 height 23
click at [267, 266] on div "23" at bounding box center [266, 253] width 23 height 23
click at [427, 289] on div "27" at bounding box center [423, 277] width 23 height 23
click at [588, 120] on icon at bounding box center [590, 115] width 10 height 10
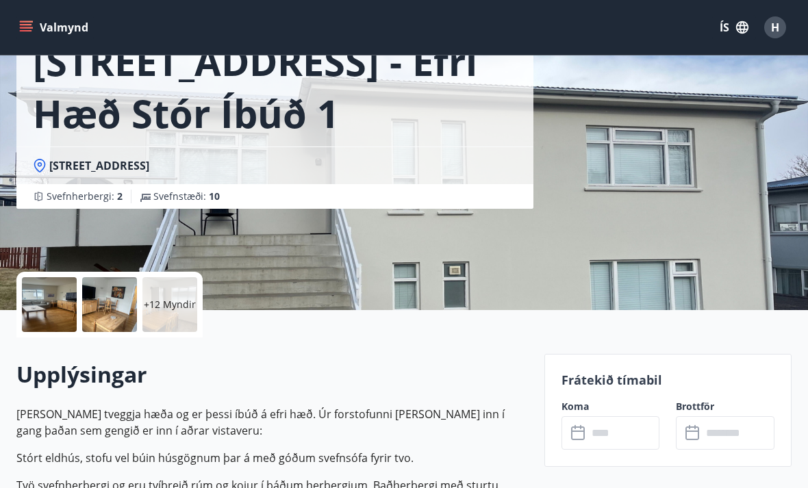
scroll to position [0, 0]
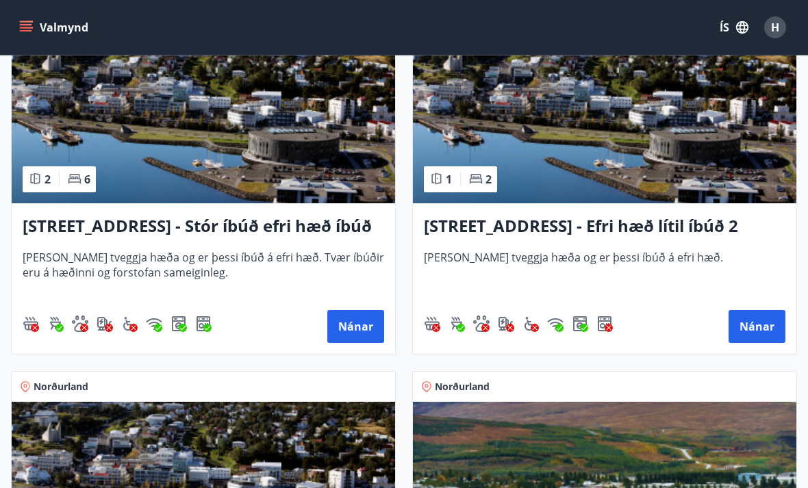
scroll to position [1786, 0]
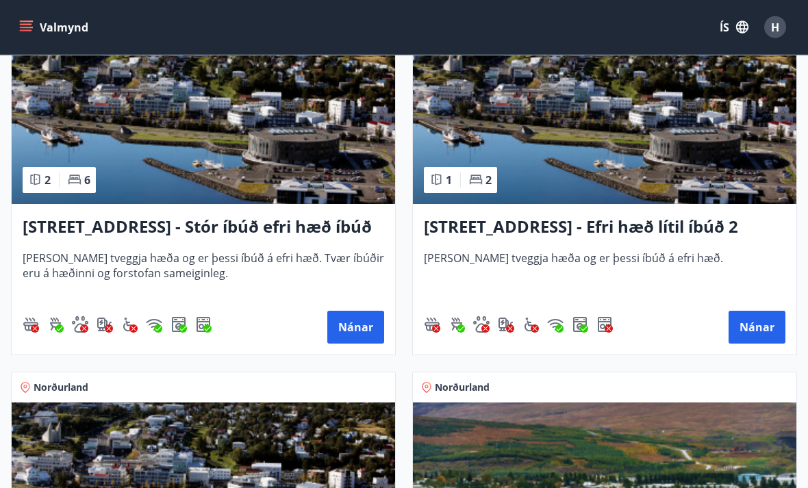
click at [756, 335] on button "Nánar" at bounding box center [756, 327] width 57 height 33
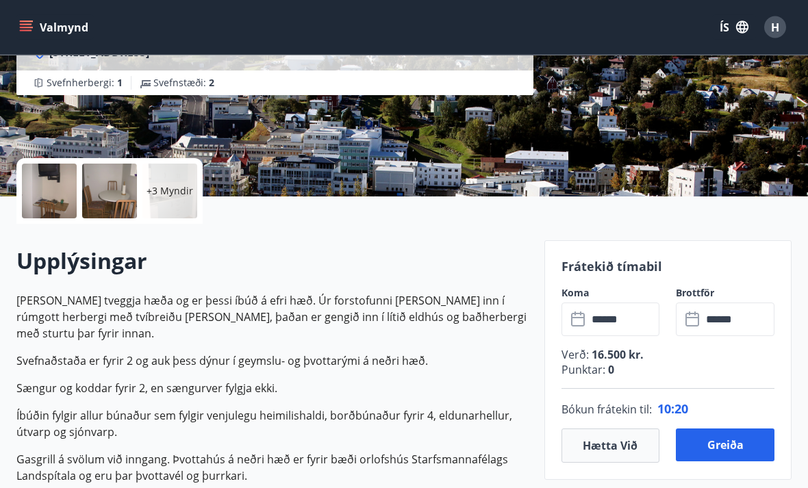
scroll to position [215, 0]
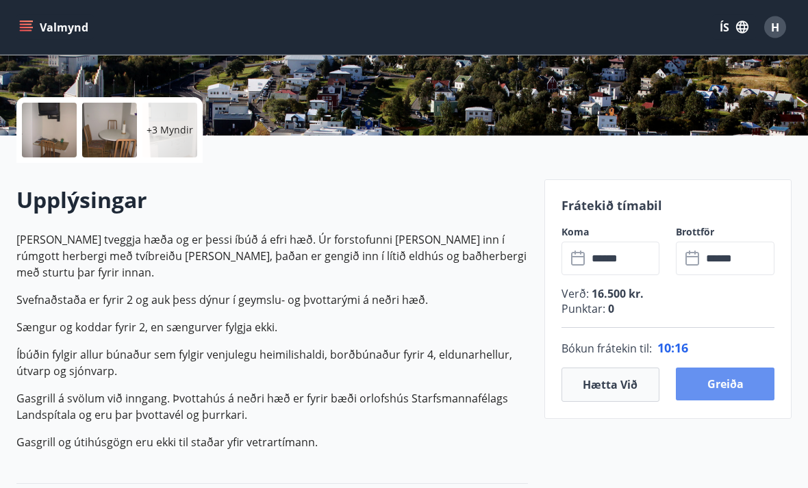
click at [734, 394] on button "Greiða" at bounding box center [725, 384] width 99 height 33
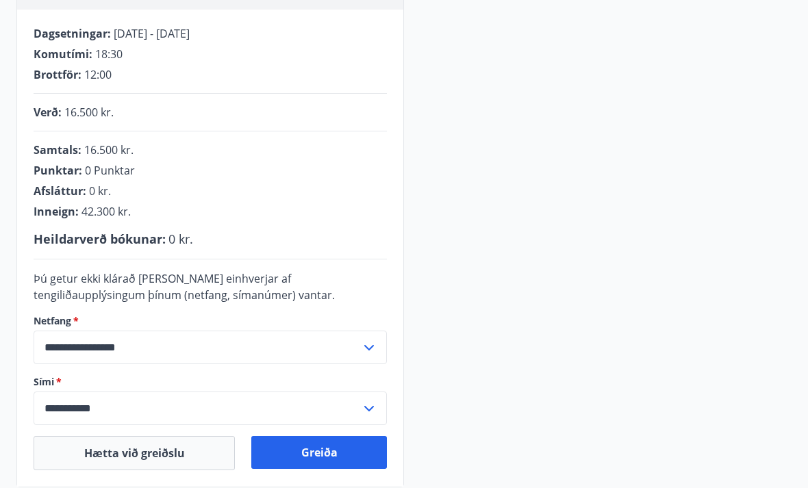
scroll to position [251, 0]
click at [302, 452] on button "Greiða" at bounding box center [319, 452] width 136 height 33
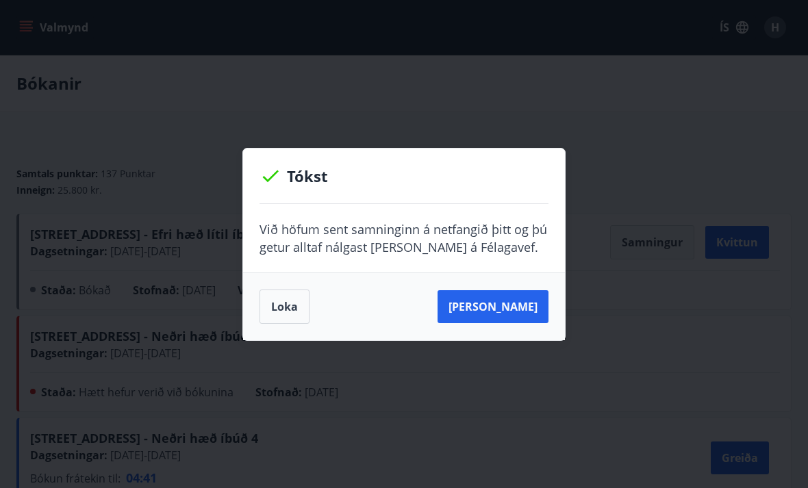
click at [500, 313] on button "[PERSON_NAME]" at bounding box center [492, 306] width 111 height 33
click at [489, 318] on button "[PERSON_NAME]" at bounding box center [492, 306] width 111 height 33
click at [491, 311] on button "[PERSON_NAME]" at bounding box center [492, 306] width 111 height 33
click at [480, 315] on button "[PERSON_NAME]" at bounding box center [492, 306] width 111 height 33
click at [283, 307] on button "Loka" at bounding box center [284, 307] width 50 height 34
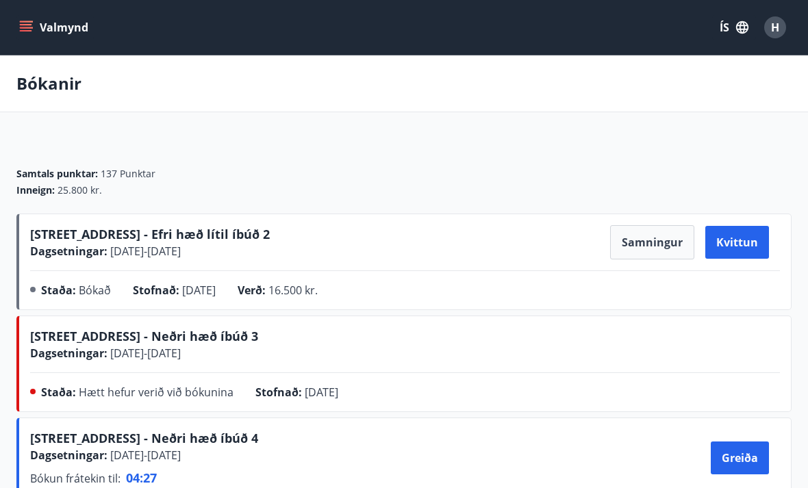
click at [654, 240] on button "Samningur" at bounding box center [652, 242] width 84 height 34
click at [650, 253] on button "Samningur" at bounding box center [652, 242] width 84 height 34
